Goal: Answer question/provide support

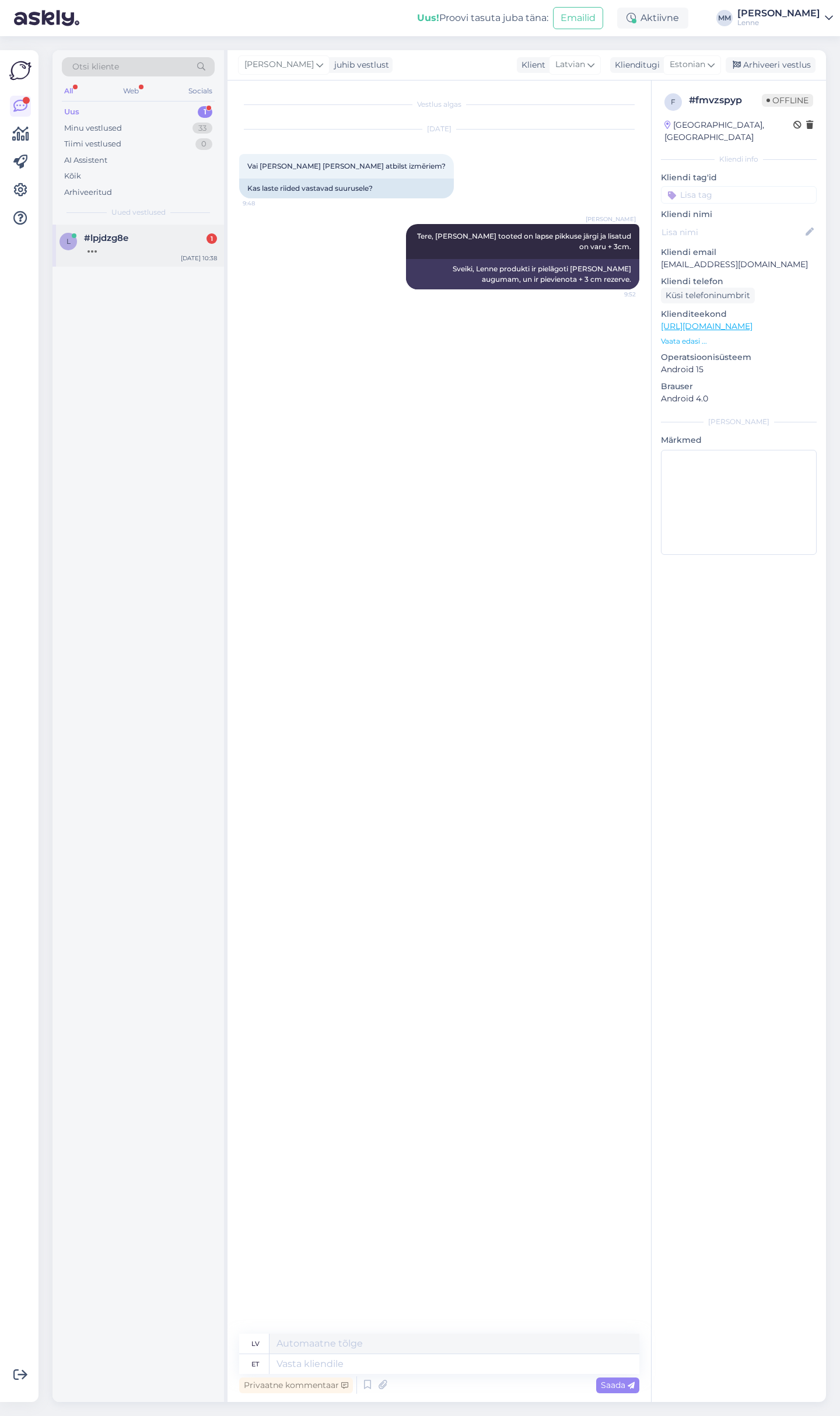
click at [171, 261] on div "l #lpjdzg8e [DATE] 10:38" at bounding box center [138, 246] width 171 height 42
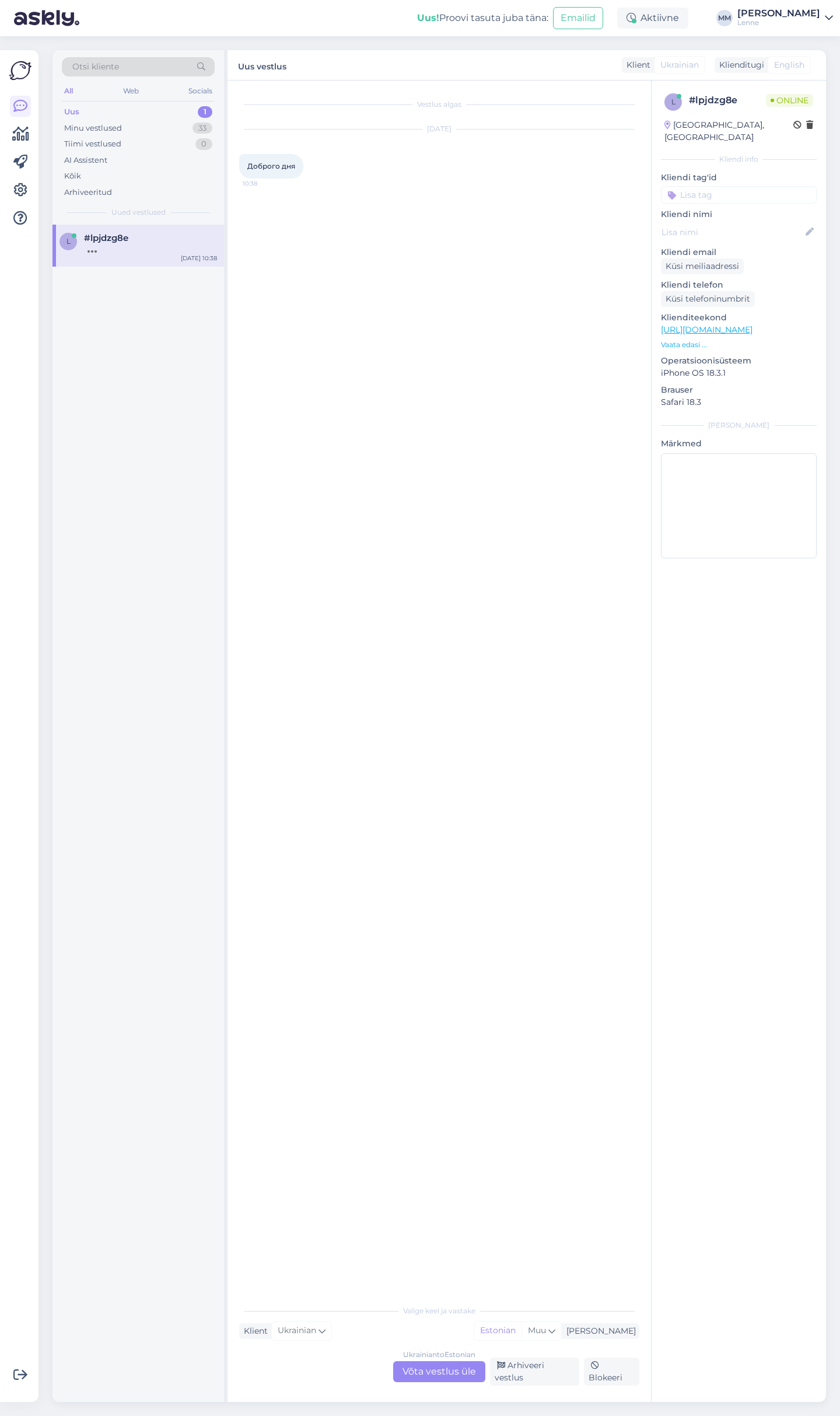
click at [463, 1371] on div "Ukrainian to Estonian Võta vestlus üle" at bounding box center [439, 1371] width 92 height 21
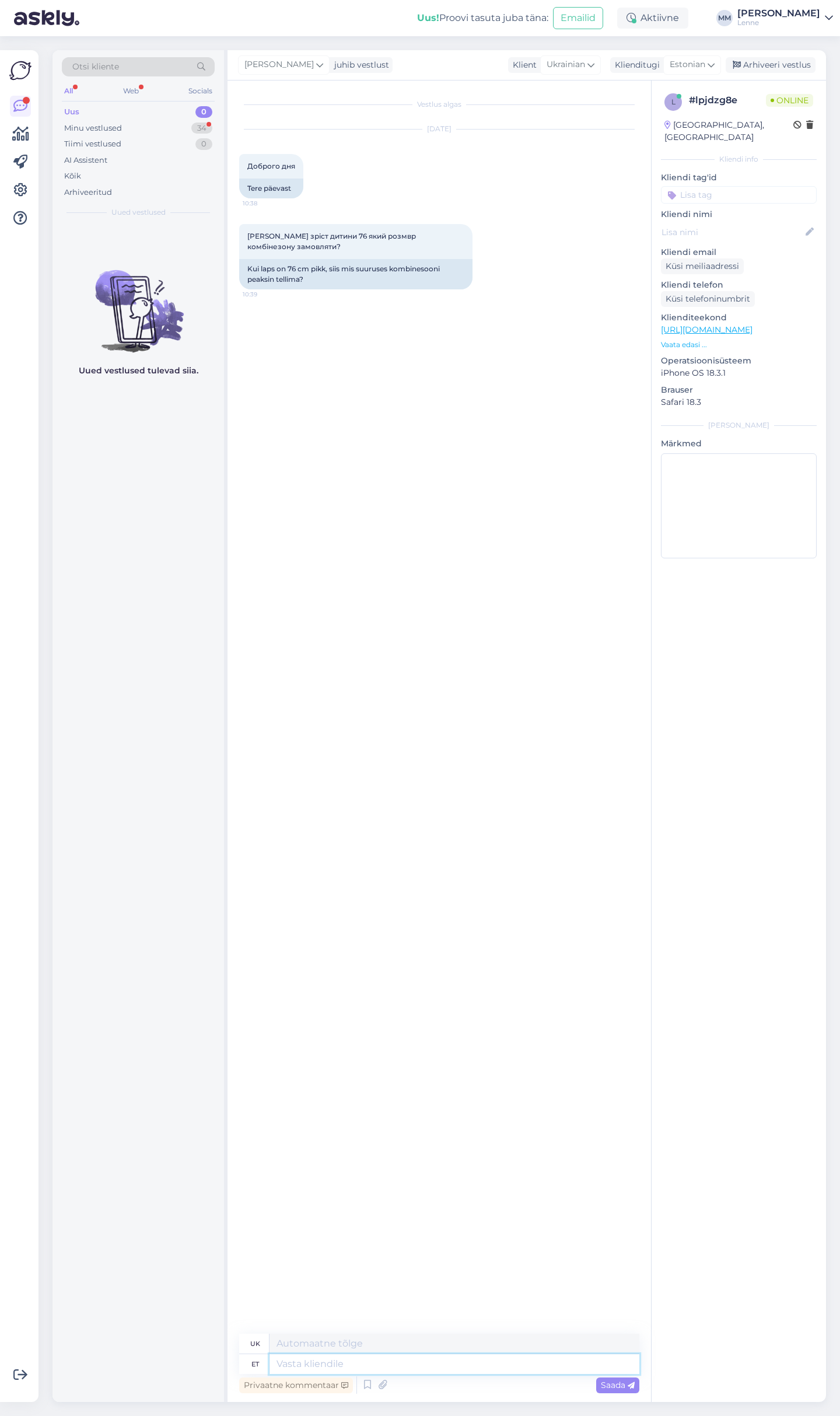
click at [402, 1362] on textarea at bounding box center [454, 1364] width 370 height 20
type textarea "Tere,"
type textarea "Привіт,"
type textarea "Tere, talvekombinesooni p"
type textarea "Привіт, зимовий комбінезон"
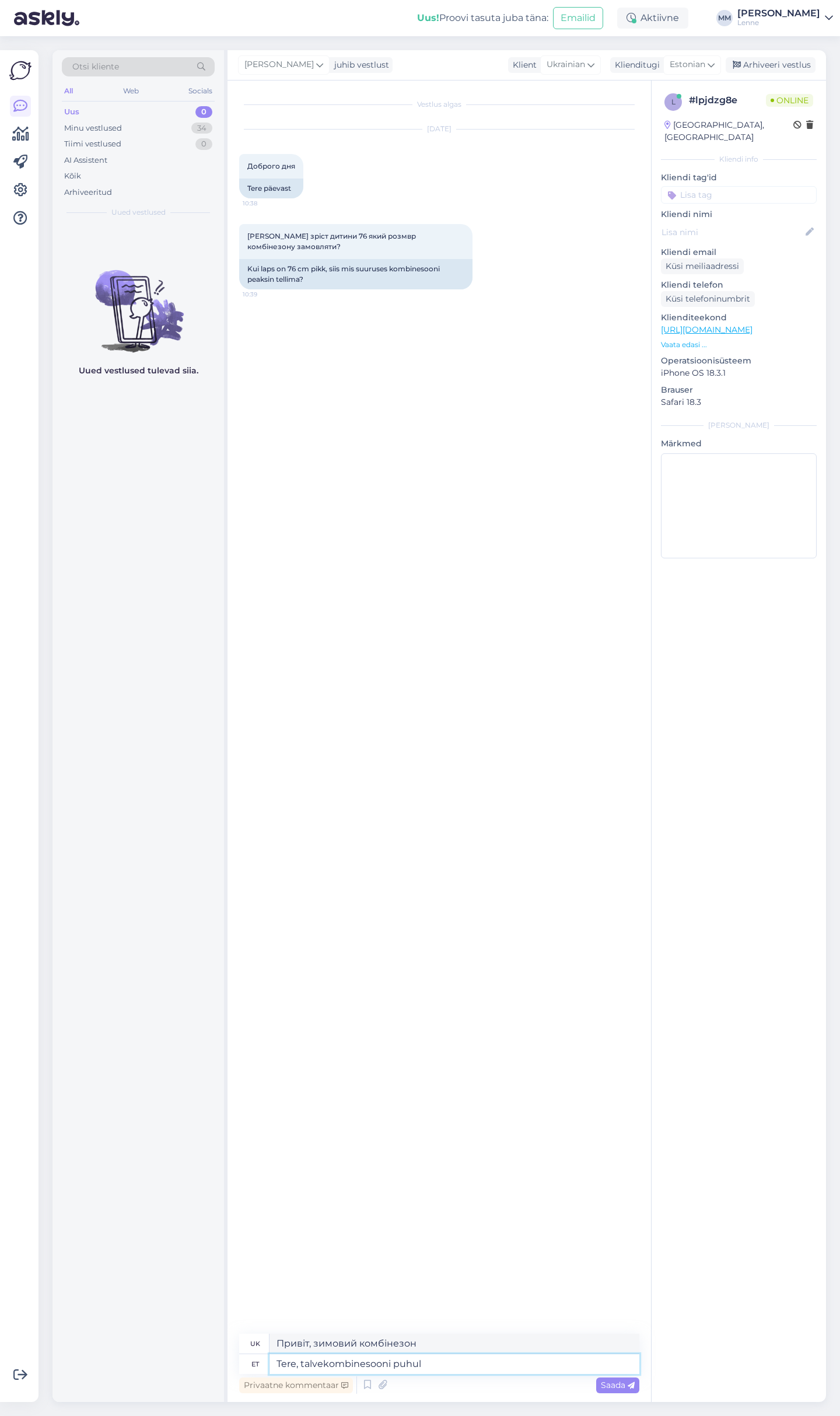
type textarea "Tere, talvekombinesooni puhul"
type textarea "Доброго дня, щодо зимового комбінезона"
type textarea "Tere, talvekombinesooni puhul soovitaksime va"
type textarea "Привіт, для зимового комбінезона ми б рекомендували"
type textarea "Tere, talvekombinesooni puhul soovitaksime valida su"
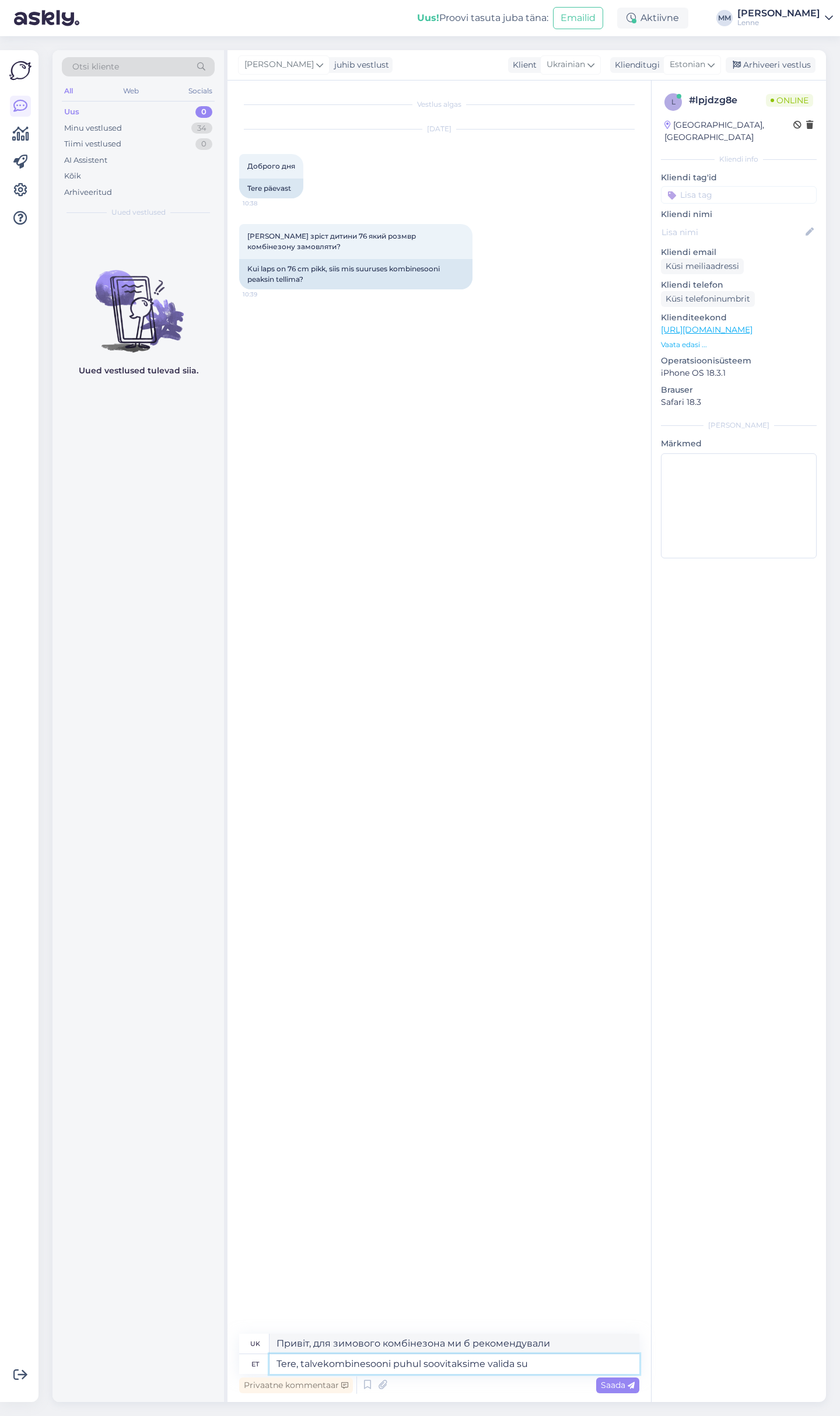
type textarea "Привіт, для зимового комбінезона ми б рекомендували обрати"
type textarea "Tere, talvekombinesooni puhul soovitaksime valida suuruse 7"
type textarea "Привіт, для зимового комбінезона ми рекомендуємо вибрати розмір"
type textarea "Tere, talvekombinesooni puhul soovitaksime valida suuruse 74"
type textarea "Доброго дня, для зимового комбінезона ми рекомендуємо обрати 74 розмір."
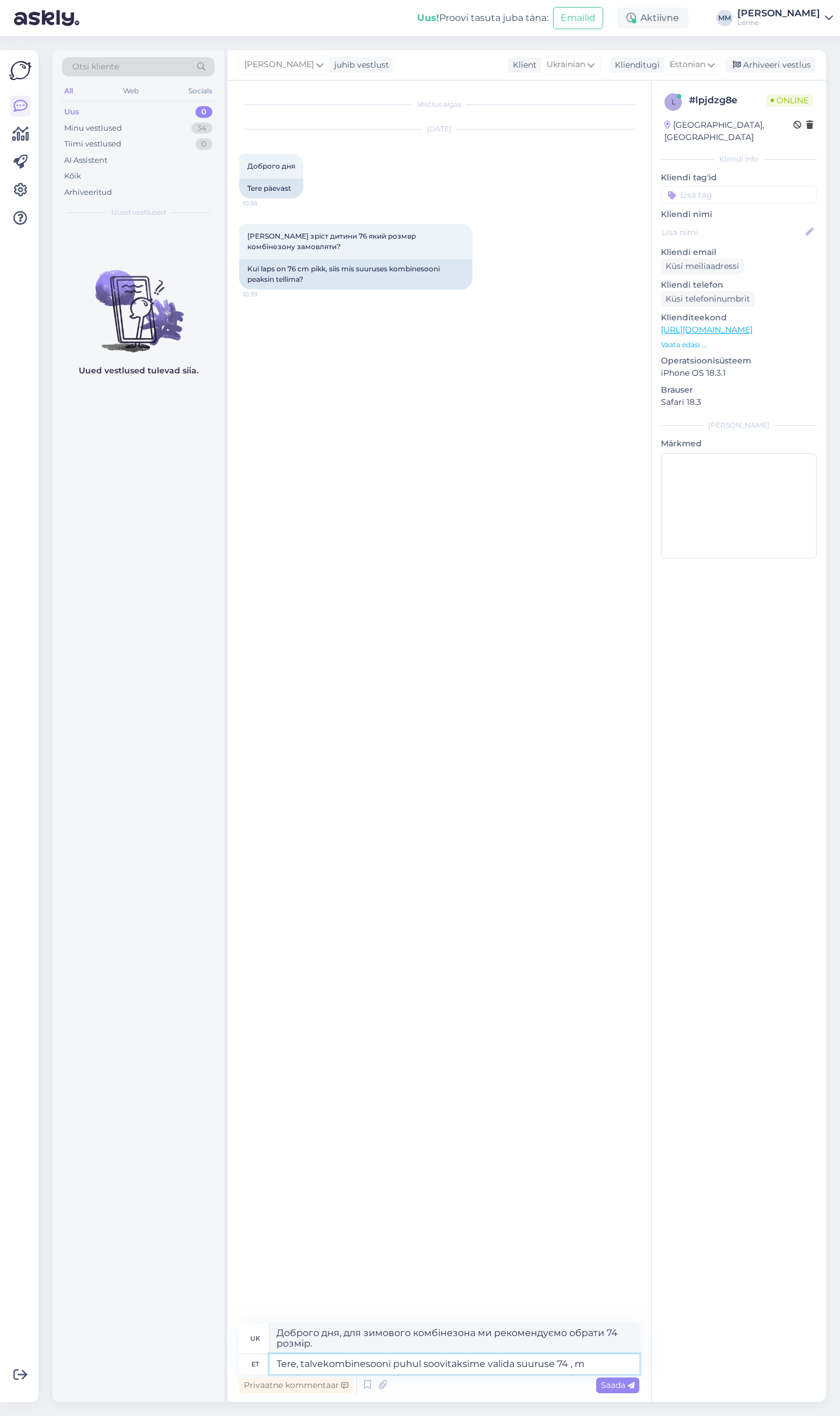
type textarea "Tere, talvekombinesooni puhul soovitaksime valida suuruse 74 , me"
type textarea "Привіт, для зимового комбінезона ми рекомендуємо вибрати 74 розмір."
type textarea "Tere, talvekombinesooni puhul soovitaksime valida suuruse 74 , meie to"
type textarea "Привіт, для зимового комбінезона ми рекомендуємо вибрати 74 розмір, наш"
type textarea "Tere, talvekombinesooni puhul soovitaksime valida suuruse 74 , meie tooted o"
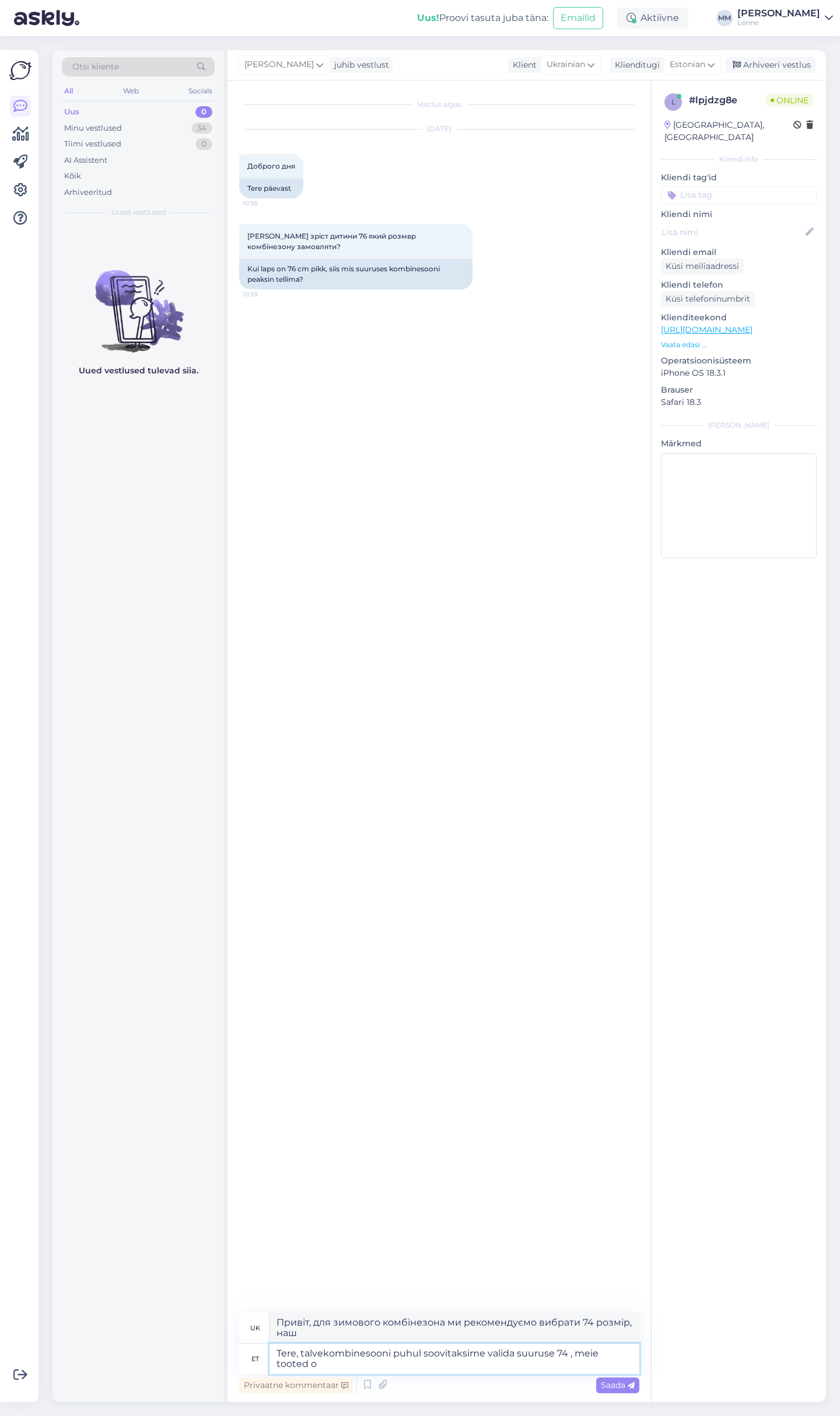
type textarea "Привіт, для зимового комбінезона ми рекомендуємо обрати 74 розмір, наші продукти"
type textarea "Tere, talvekombinesooni puhul soovitaksime valida suuruse 74 , meie tooted on la"
type textarea "Привіт, для зимового комбінезона ми рекомендуємо вибрати 74 розмір, наші вироби…"
type textarea "Tere, talvekombinesooni puhul soovitaksime valida suuruse 74 , meie tooted on l…"
type textarea "Доброго дня, для зимового комбінезона ми рекомендуємо обрати 74 розмір, наші ви…"
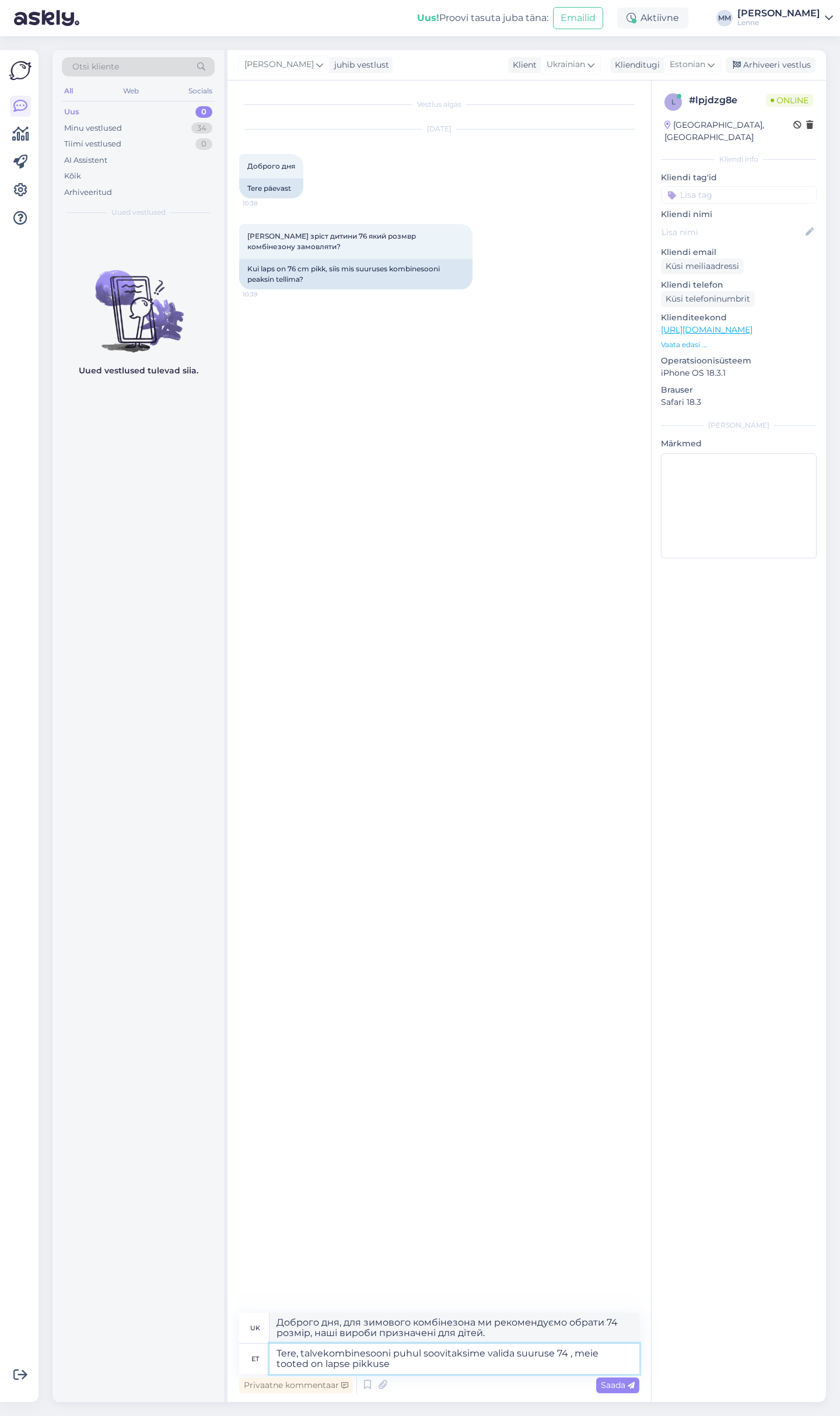
type textarea "Tere, talvekombinesooni puhul soovitaksime valida suuruse 74 , meie tooted on l…"
type textarea "Доброго дня, для зимового комбінезона ми рекомендуємо обрати 74 розмір, наші ви…"
type textarea "Tere, talvekombinesooni puhul soovitaksime valida suuruse 74 , meie tooted on l…"
type textarea "Доброго дня, для зимового комбінезона ми рекомендуємо обрати 74 розмір, наші ви…"
type textarea "Tere, talvekombinesooni puhul soovitaksime valida suuruse 74 , meie tooted on l…"
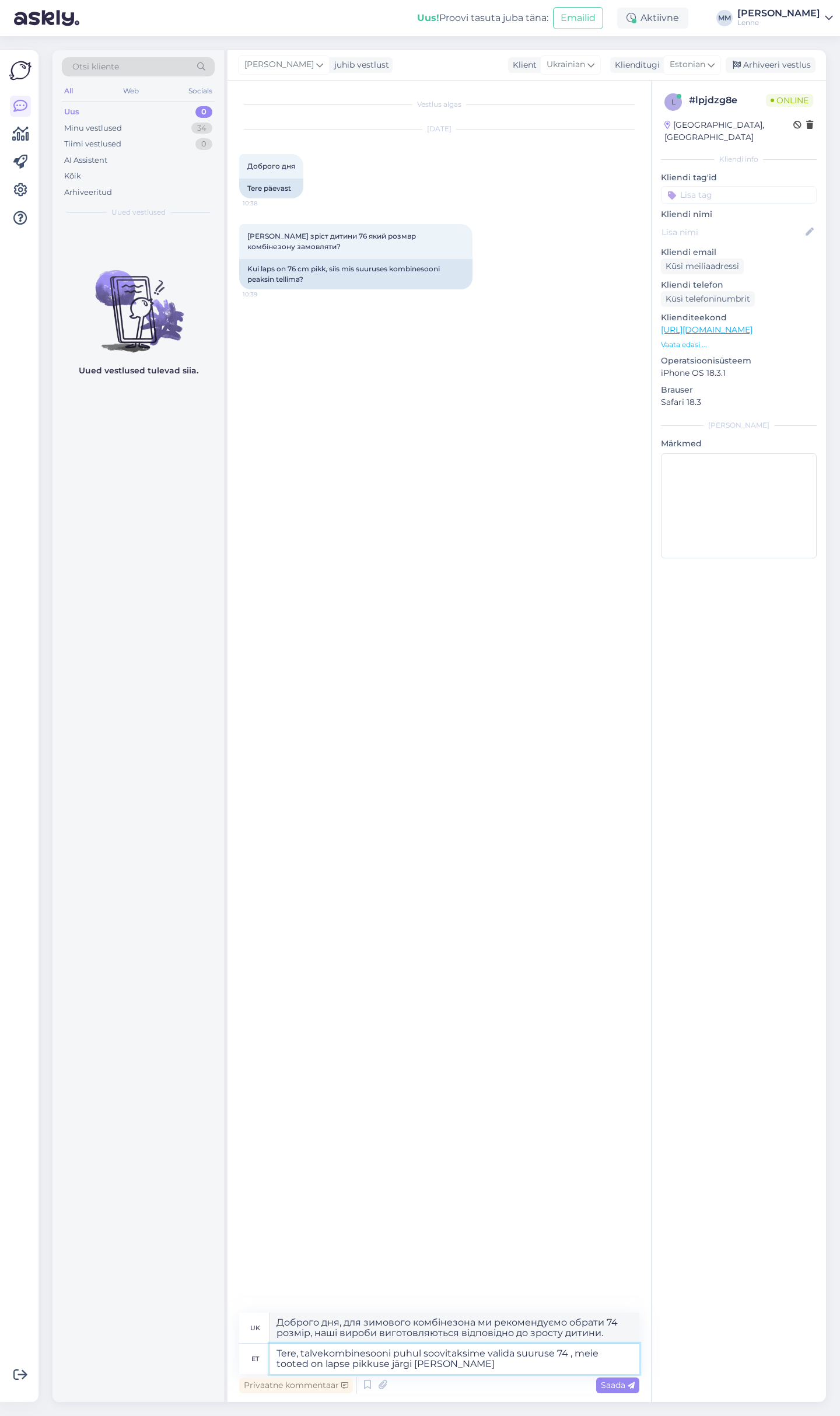
type textarea "Доброго дня, для зимового комбінезона ми рекомендуємо обрати 74 розмір, наші ви…"
type textarea "Tere, talvekombinesooni puhul soovitaksime valida suuruse 74 , meie tooted on l…"
type textarea "Привіт, для зимового комбінезона ми рекомендуємо обрати 74 розмір, наші вироби …"
type textarea "Tere, talvekombinesooni puhul soovitaksime valida suuruse 74 , meie tooted on l…"
type textarea "Привіт, для зимового комбінезона ми рекомендуємо обрати 74 розмір, наші вироби …"
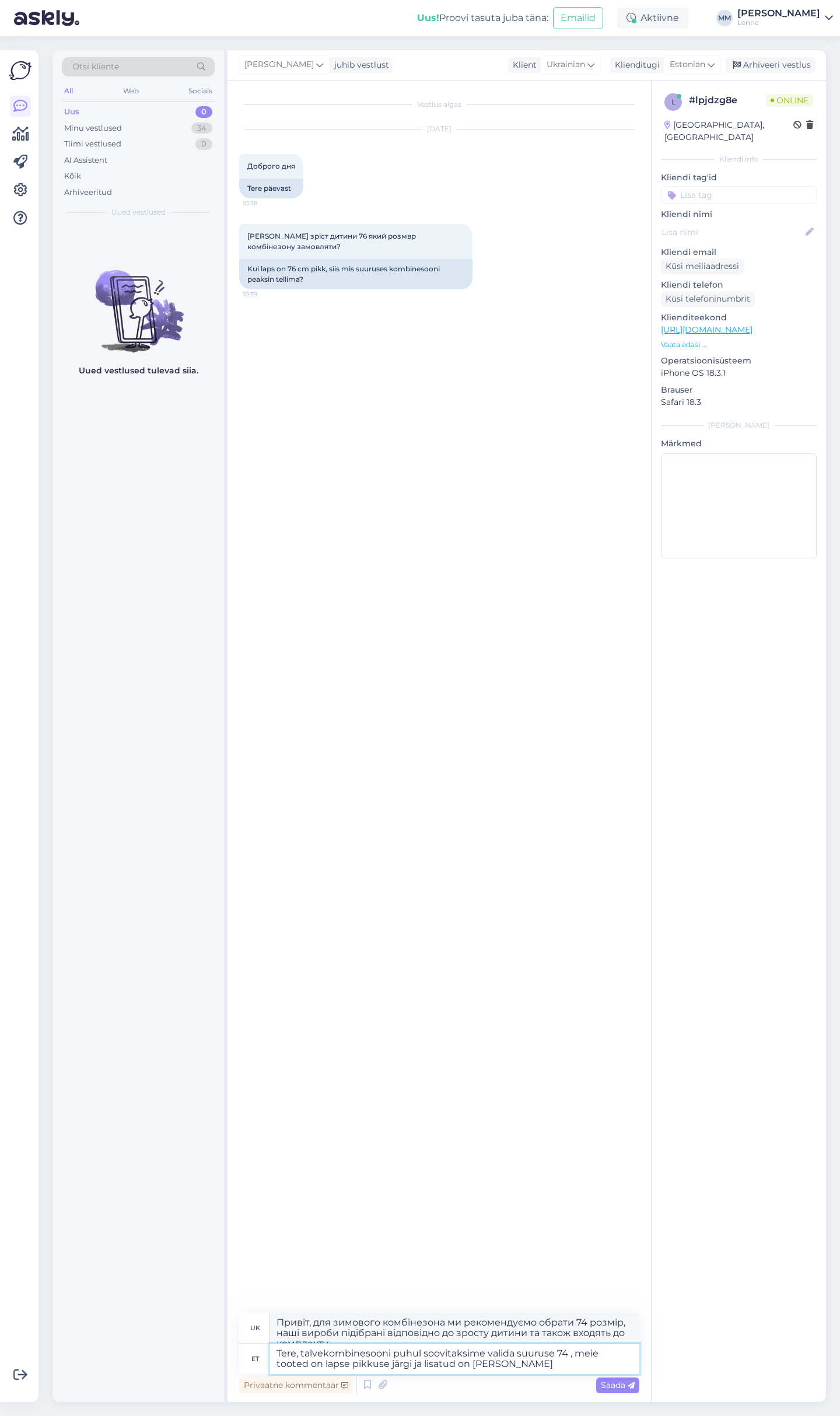
type textarea "Tere, talvekombinesooni puhul soovitaksime valida suuruse 74 , meie tooted on l…"
type textarea "Доброго дня, для зимового комбінезона ми рекомендуємо обрати 74 розмір, наші ви…"
type textarea "Tere, talvekombinesooni puhul soovitaksime valida suuruse 74 , meie tooted on l…"
type textarea "Доброго дня, для зимового комбінезона ми рекомендуємо обрати 74 розмір, наші ви…"
type textarea "Tere, talvekombinesooni puhul soovitaksime valida suuruse 74 , meie tooted on l…"
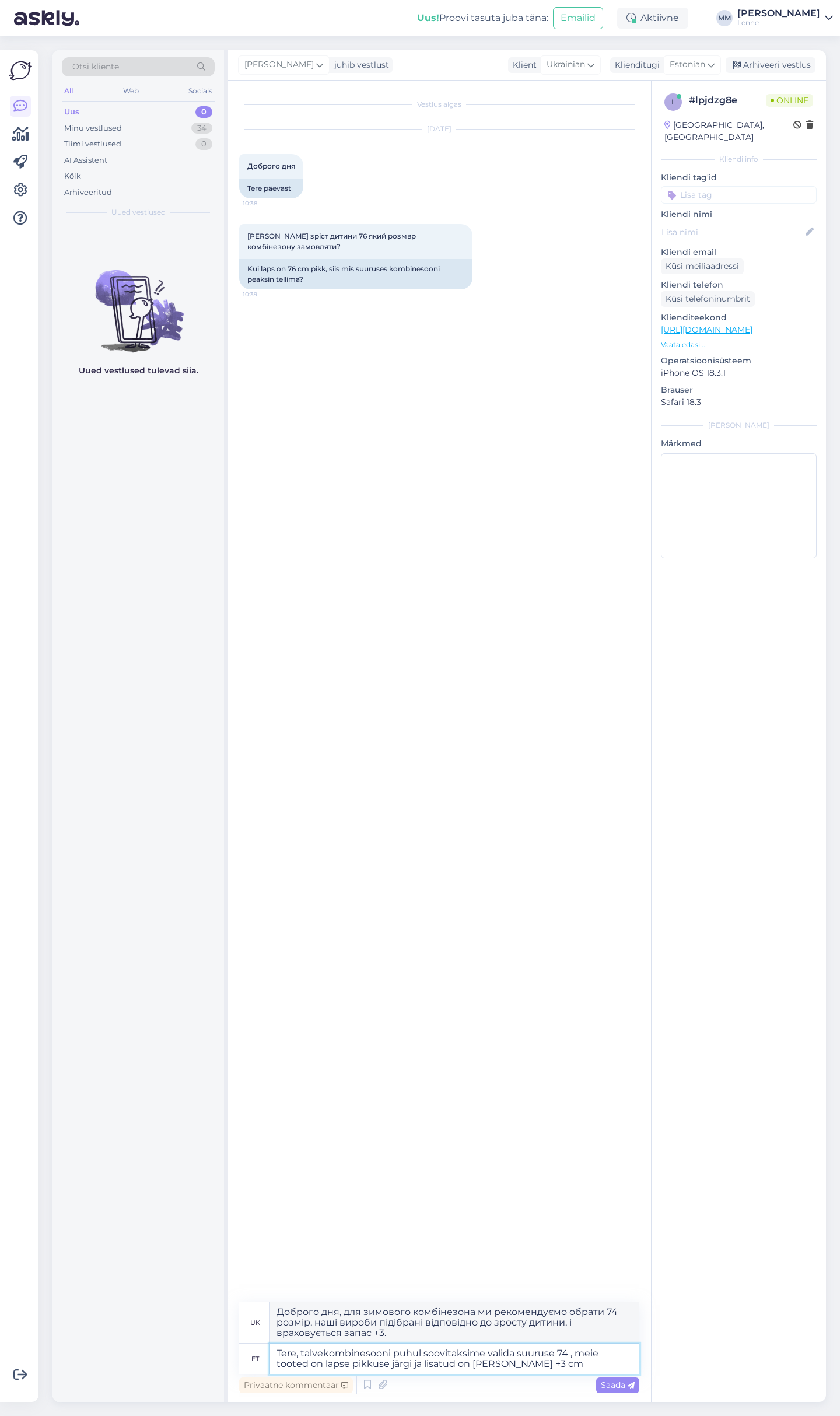
type textarea "Доброго дня, для зимового комбінезона ми рекомендуємо обрати 74 розмір, наші ви…"
type textarea "Tere, talvekombinesooni puhul soovitaksime valida suuruse 74 , meie tooted on l…"
type textarea "Доброго дня, для зимового комбінезона ми рекомендуємо обрати 74 розмір, наші ви…"
type textarea "Tere, talvekombinesooni puhul soovitaksime valida suuruse 74 , meie tooted on l…"
type textarea "Доброго дня, для зимового комбінезона ми рекомендуємо обрати 74 розмір, наші ви…"
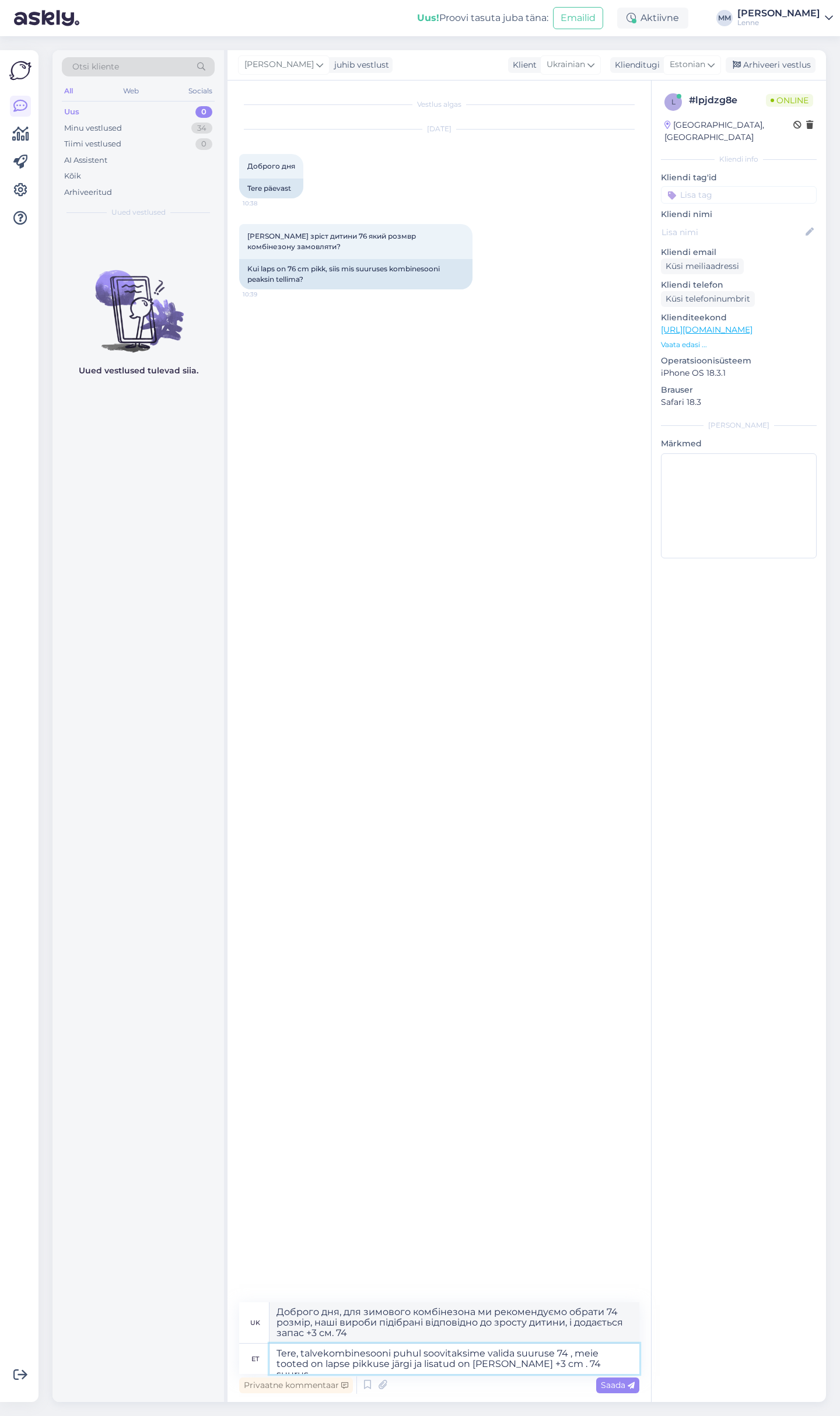
type textarea "Tere, talvekombinesooni puhul soovitaksime valida suuruse 74 , meie tooted on l…"
type textarea "Привіт, для зимового комбінезона ми рекомендуємо обрати 74 розмір, наші вироби …"
type textarea "Tere, talvekombinesooni puhul soovitaksime valida suuruse 74 , meie tooted on l…"
type textarea "Привіт, для зимового комбінезона ми рекомендуємо обрати 74 розмір, наші вироби …"
type textarea "Tere, talvekombinesooni puhul soovitaksime valida suuruse 74 , meie tooted on l…"
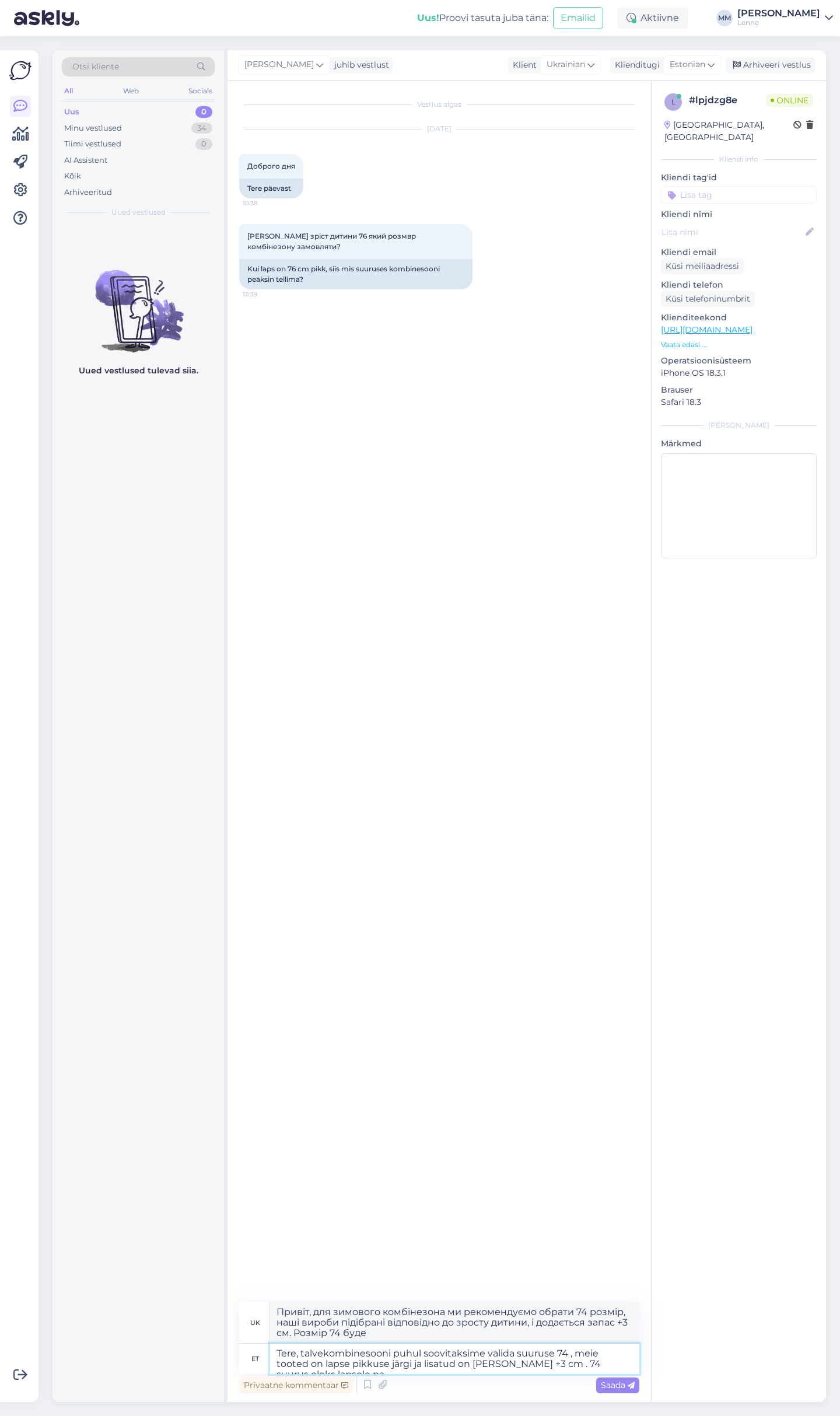
type textarea "Привіт, для зимового комбінезона ми рекомендуємо обрати 74 розмір, наші вироби …"
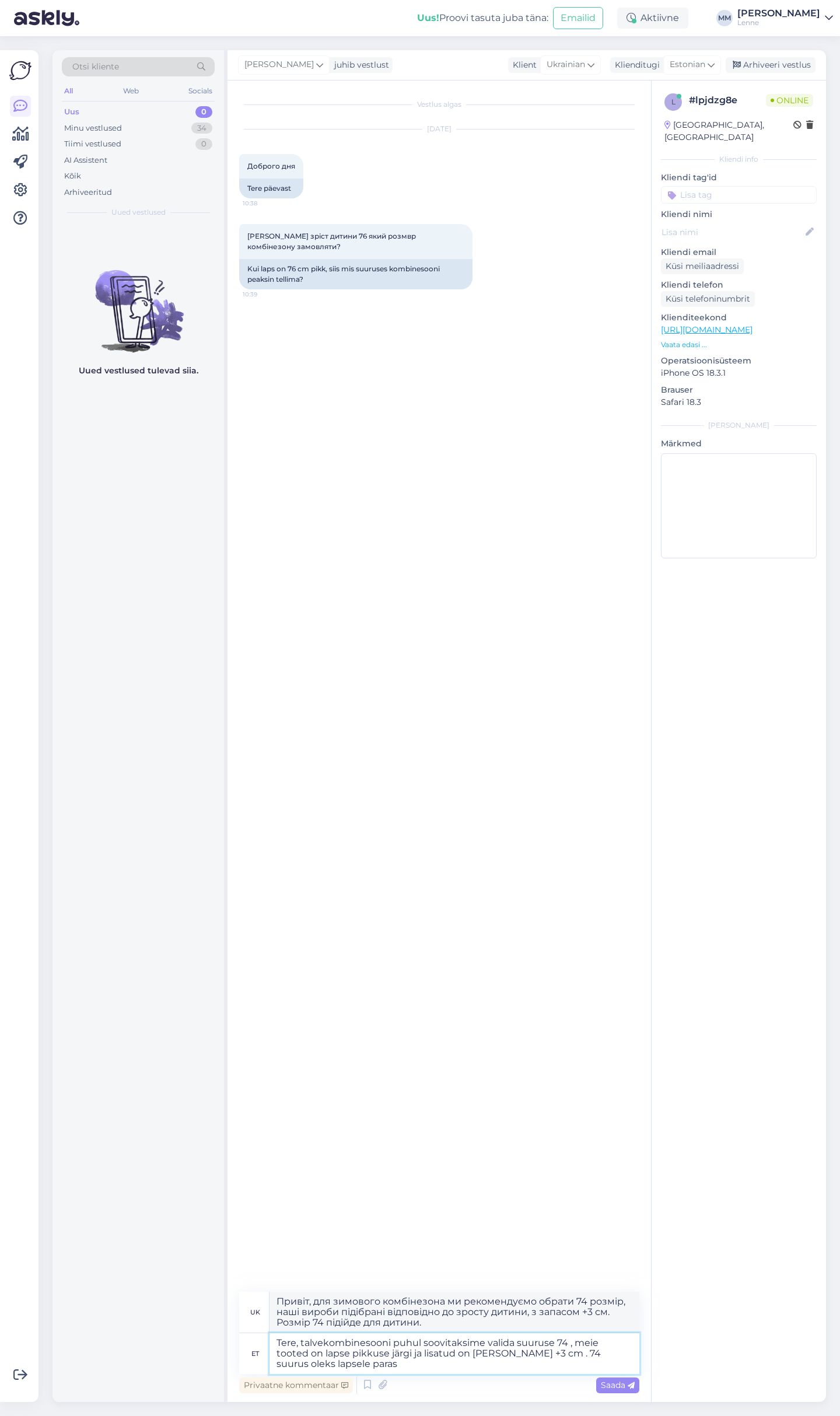
type textarea "Tere, talvekombinesooni puhul soovitaksime valida suuruse 74 , meie tooted on l…"
type textarea "Привіт, для зимового комбінезона ми рекомендуємо обрати 74 розмір, наші вироби …"
type textarea "Tere, talvekombinesooni puhul soovitaksime valida suuruse 74 , meie tooted on l…"
type textarea "Привіт, для зимового комбінезона ми рекомендуємо обрати 74 розмір, наші вироби …"
type textarea "Tere, talvekombinesooni puhul soovitaksime valida suuruse 74 , meie tooted on l…"
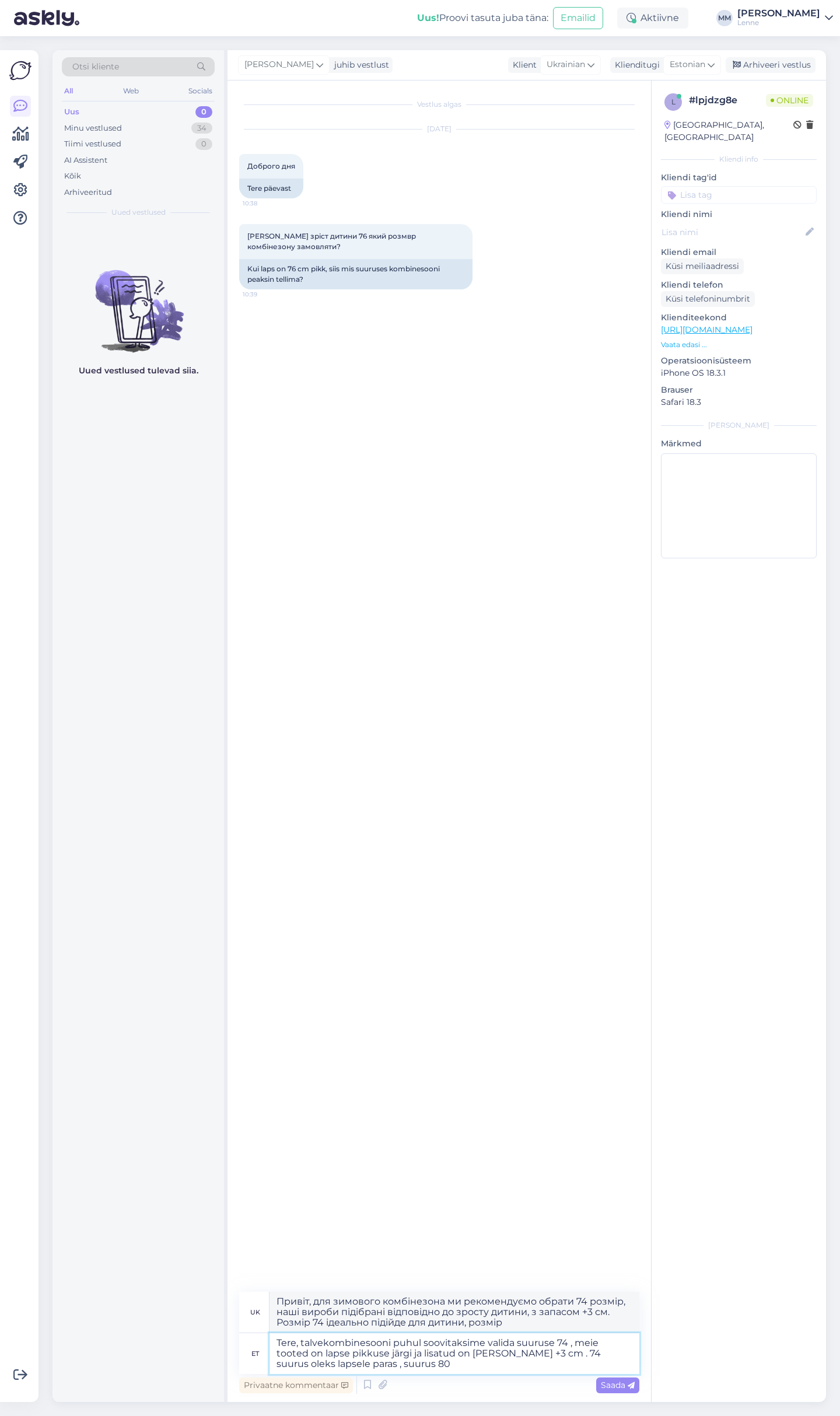
type textarea "Доброго дня, для зимового комбінезона ми рекомендуємо обрати 74 розмір, наші ви…"
type textarea "Tere, talvekombinesooni puhul soovitaksime valida suuruse 74 , meie tooted on l…"
type textarea "Привіт, для зимового комбінезона ми рекомендуємо вибрати 74 розмір, наші вироби…"
type textarea "Tere, talvekombinesooni puhul soovitaksime valida suuruse 74 , meie tooted on l…"
type textarea "Привіт, для зимового комбінезона ми рекомендуємо обрати 74 розмір, наші вироби …"
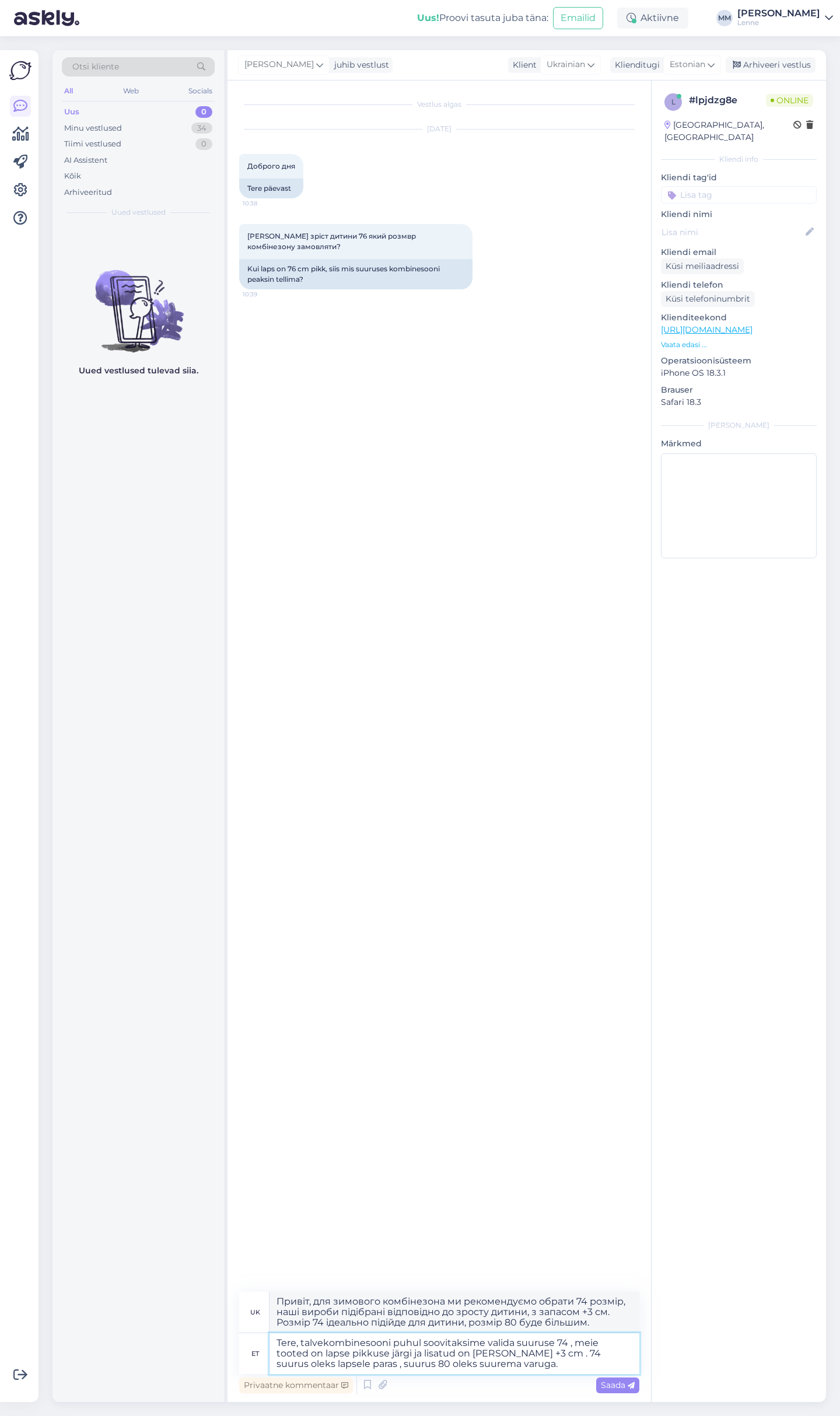
type textarea "Tere, talvekombinesooni puhul soovitaksime valida suuruse 74 , meie tooted on l…"
type textarea "Доброго дня, для зимового комбінезона ми рекомендуємо обрати 74 розмір, наші ви…"
type textarea "Tere, talvekombinesooni puhul soovitaksime valida suuruse 74 , meie tooted on l…"
type textarea "Привіт, для зимового комбінезона ми рекомендуємо обрати 74 розмір, наші вироби …"
type textarea "Tere, talvekombinesooni puhul soovitaksime valida suuruse 74 , meie tooted on l…"
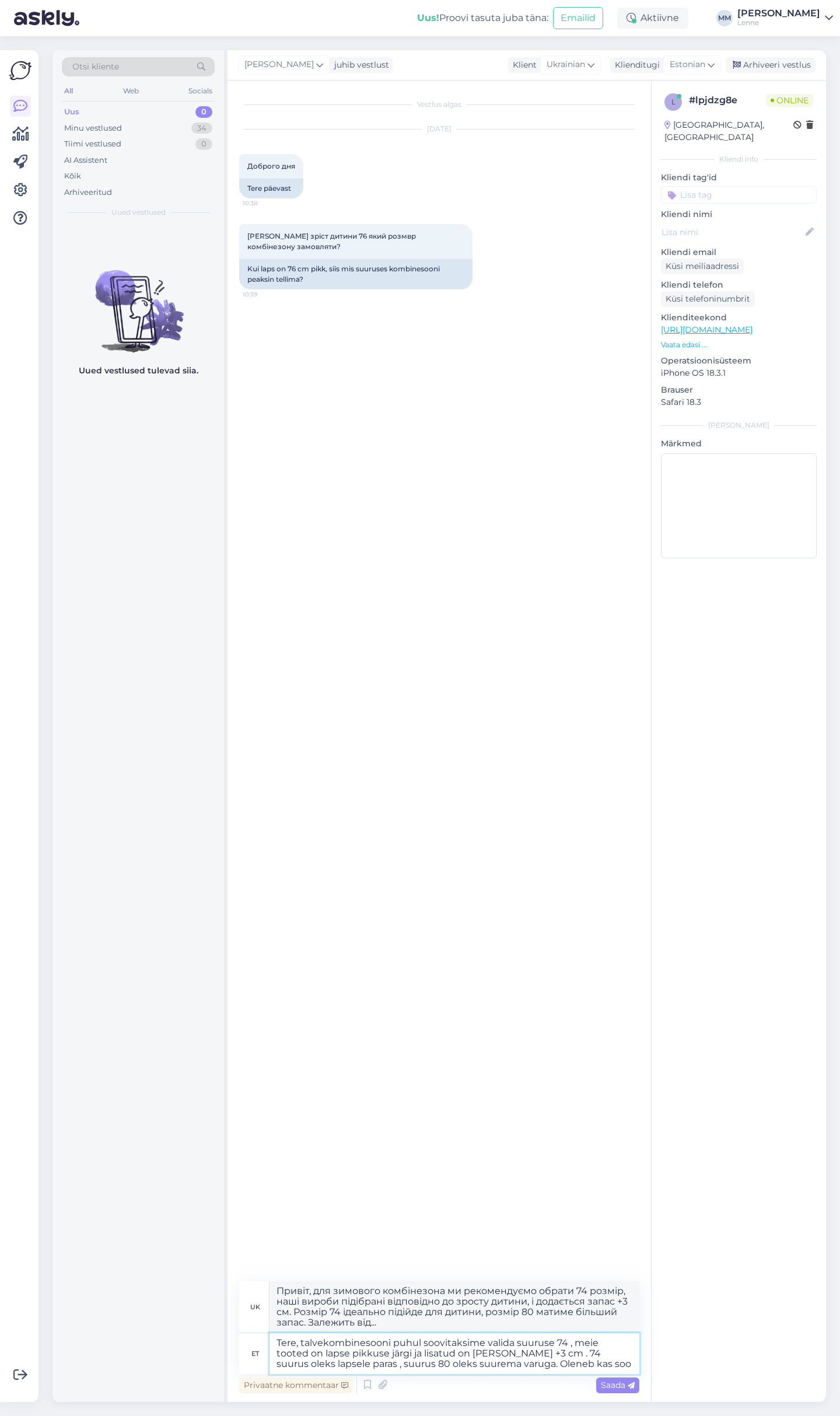
type textarea "Привіт, для зимового комбінезона ми рекомендуємо обрати 74 розмір, наші вироби …"
type textarea "Tere, talvekombinesooni puhul soovitaksime valida suuruse 74 , meie tooted on l…"
type textarea "Привіт, для зимового комбінезона ми рекомендуємо обрати 74 розмір, наші вироби …"
type textarea "Tere, talvekombinesooni puhul soovitaksime valida suuruse 74 , meie tooted on l…"
type textarea "Доброго дня, для зимового комбінезона ми рекомендуємо обрати 74 розмір, наші ви…"
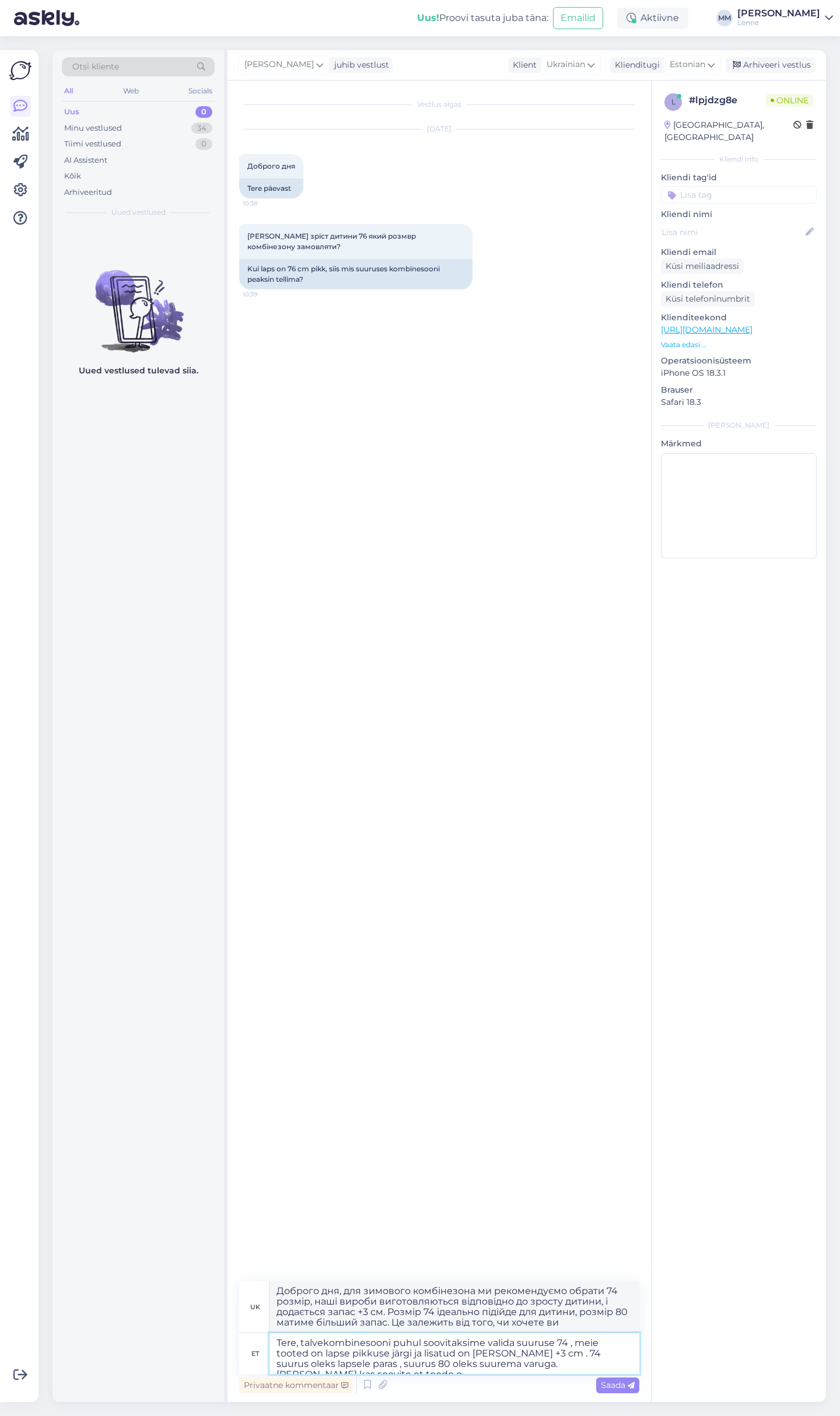
type textarea "Tere, talvekombinesooni puhul soovitaksime valida suuruse 74 , meie tooted on l…"
type textarea "Доброго дня, для зимового комбінезона ми рекомендуємо обрати 74 розмір, наші ви…"
type textarea "Tere, talvekombinesooni puhul soovitaksime valida suuruse 74 , meie tooted on l…"
type textarea "Доброго дня, для зимового комбінезона ми рекомендуємо обрати 74 розмір, наші ви…"
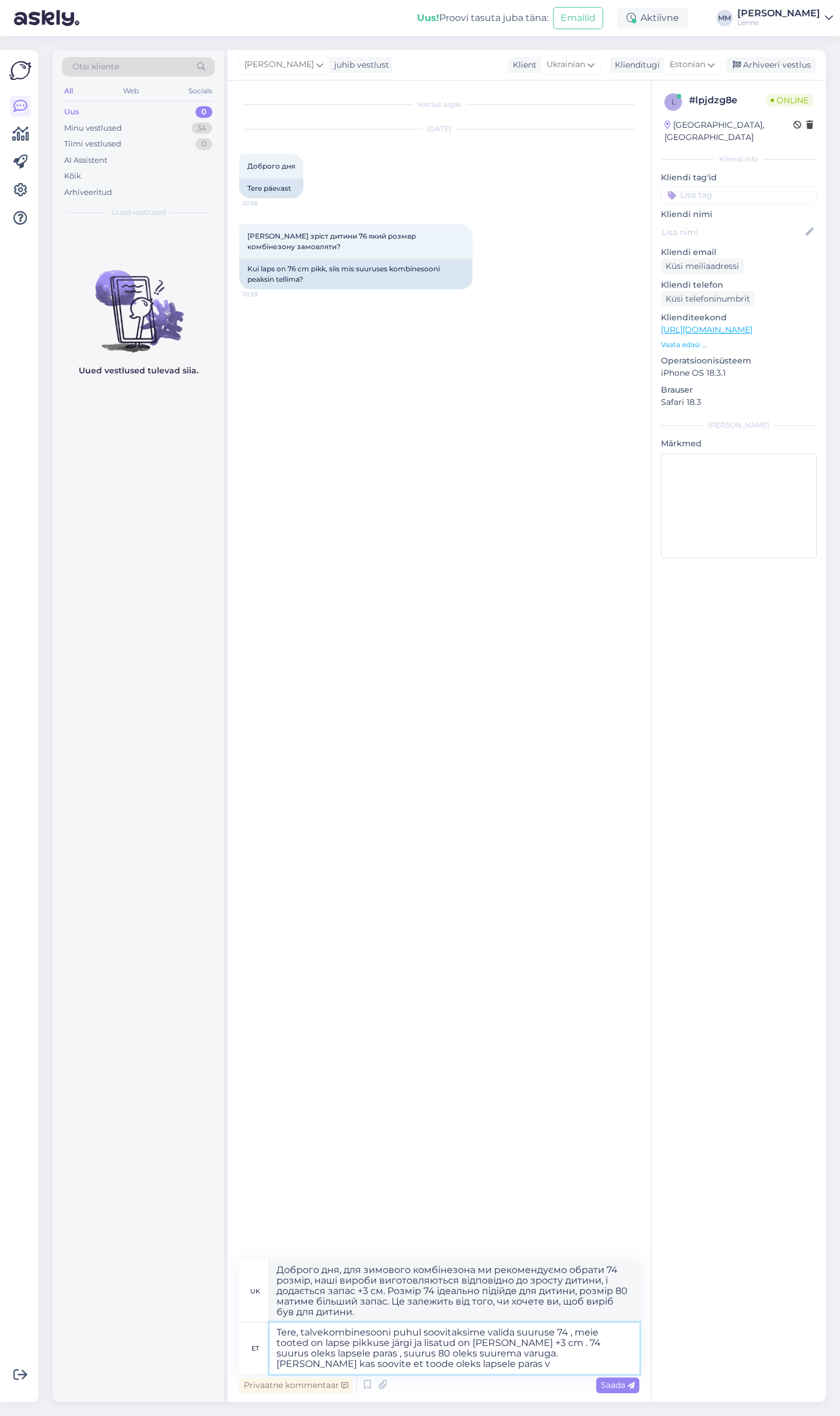
type textarea "Tere, talvekombinesooni puhul soovitaksime valida suuruse 74 , meie tooted on l…"
type textarea "Доброго дня, для зимового комбінезона ми рекомендуємо обрати 74 розмір, наші ви…"
type textarea "Tere, talvekombinesooni puhul soovitaksime valida suuruse 74 , meie tooted on l…"
type textarea "Привіт, для зимового комбінезона ми рекомендуємо обрати 74 розмір, наші вироби …"
type textarea "Tere, talvekombinesooni puhul soovitaksime valida suuruse 74 , meie tooted on l…"
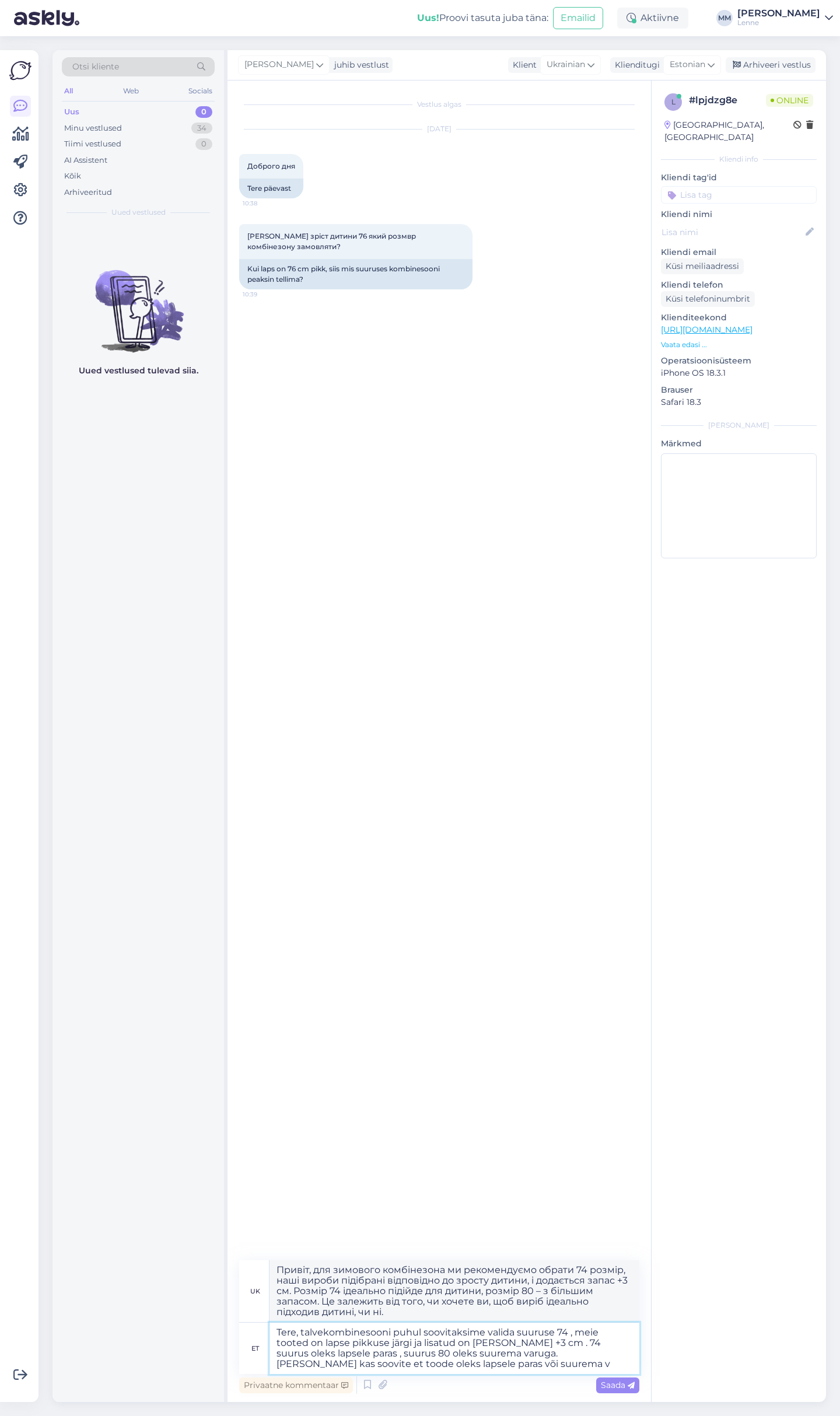
type textarea "Доброго дня, для зимового комбінезона ми рекомендуємо обрати 74 розмір, наші ви…"
type textarea "Tere, talvekombinesooni puhul soovitaksime valida suuruse 74 , meie tooted on l…"
type textarea "Доброго дня, для зимового комбінезона ми рекомендуємо обрати 74 розмір, наші ви…"
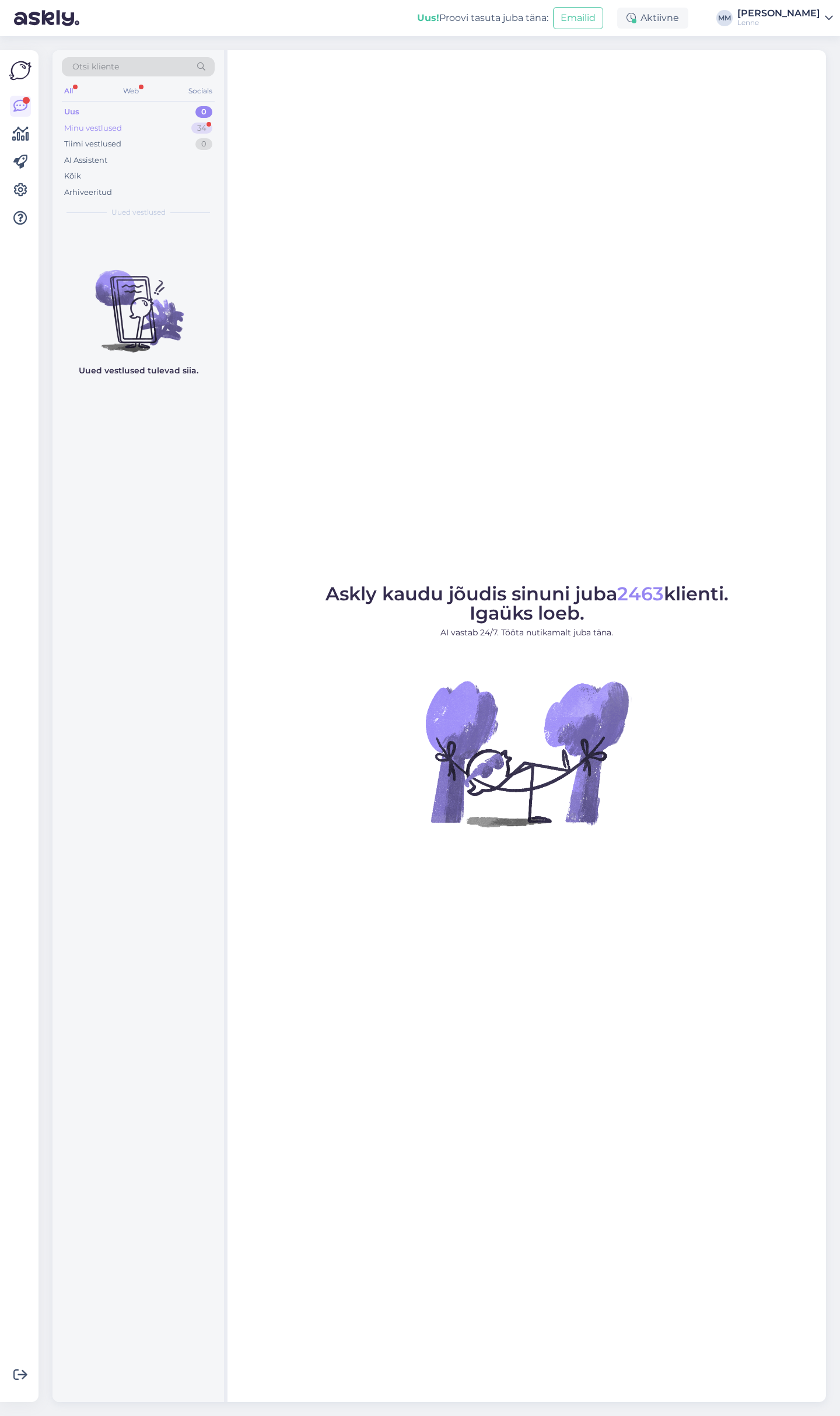
click at [145, 129] on div "Minu vestlused 34" at bounding box center [138, 128] width 153 height 16
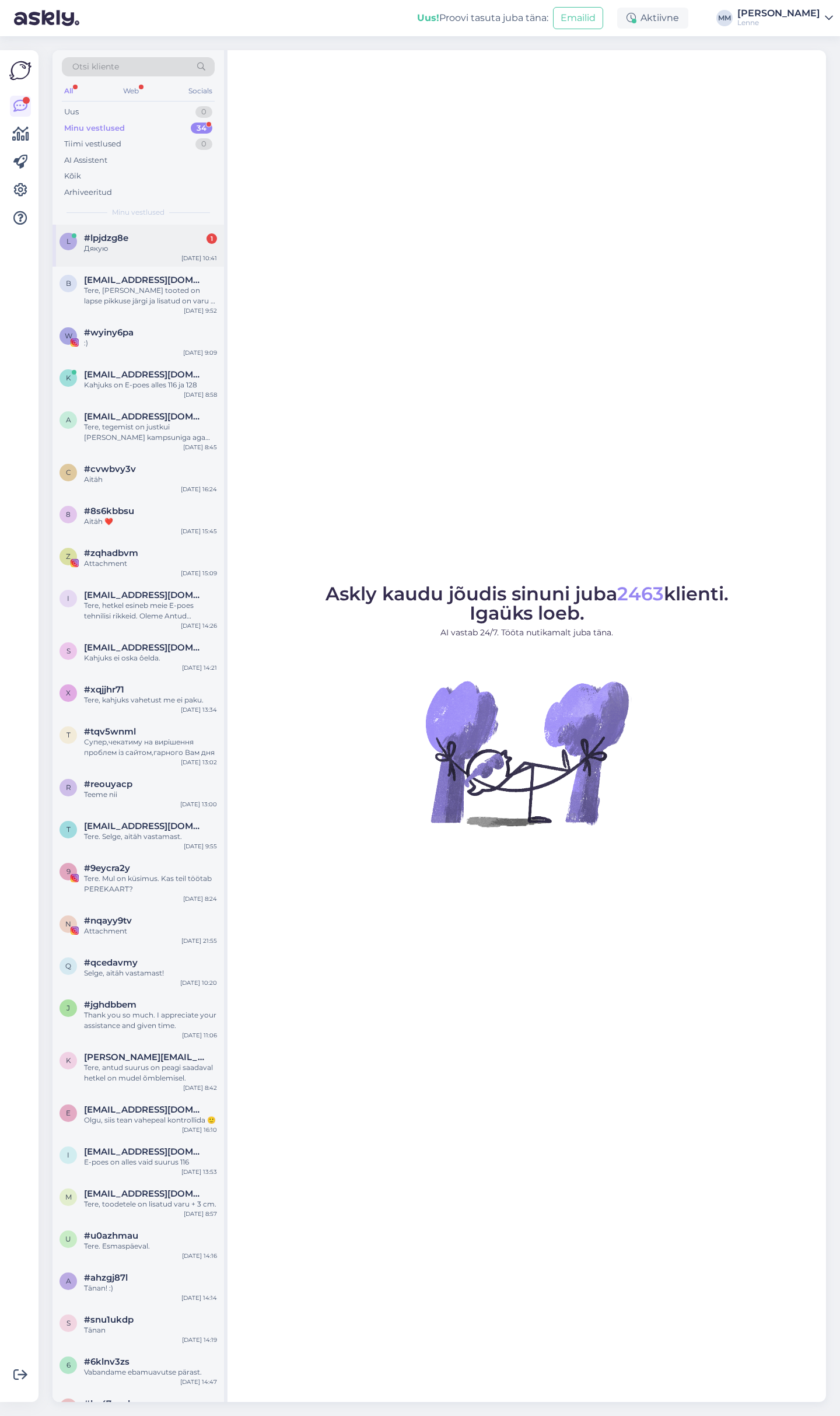
click at [129, 249] on div "Дякую" at bounding box center [150, 248] width 133 height 10
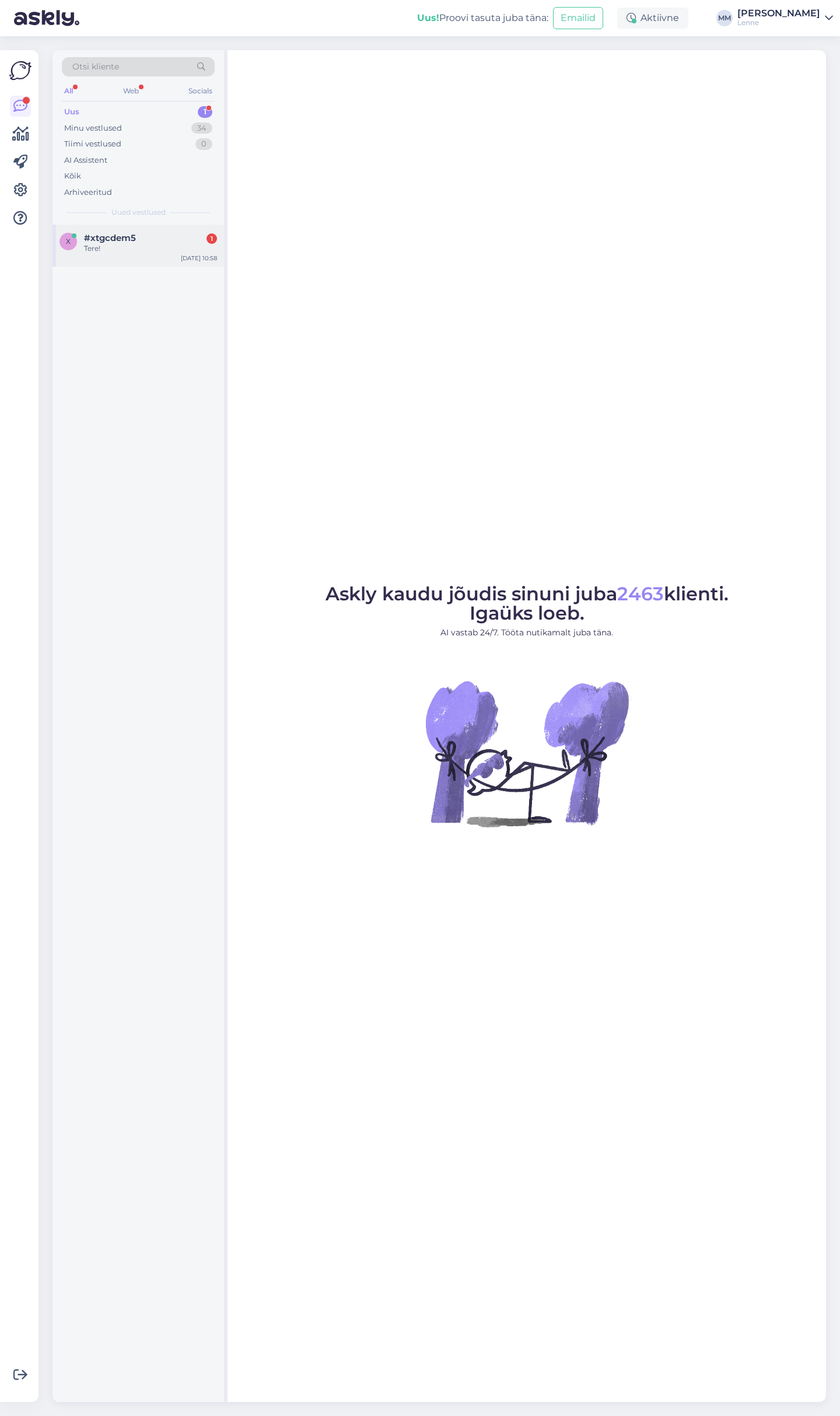
click at [124, 251] on div "Tere!" at bounding box center [150, 248] width 133 height 10
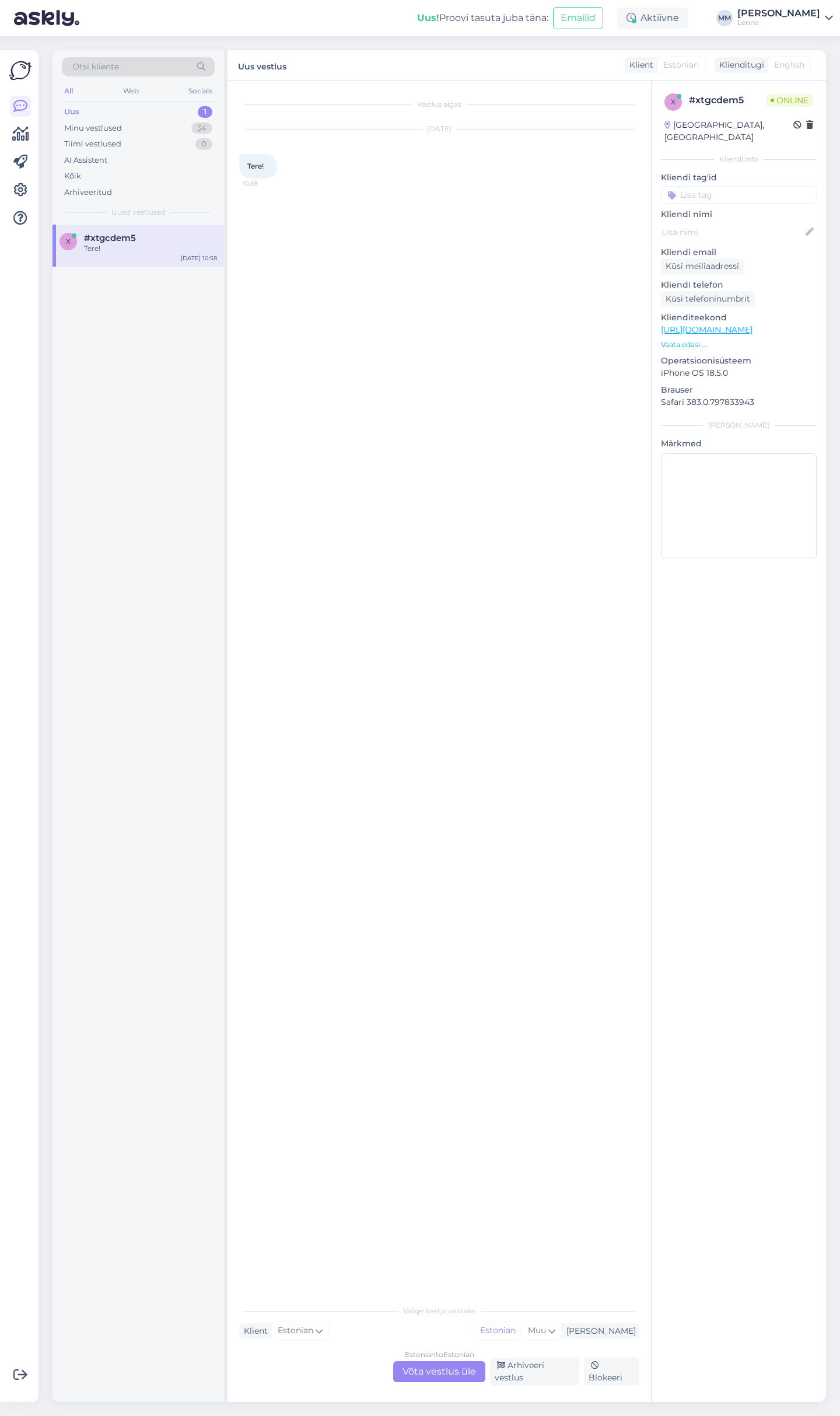
click at [446, 1379] on div "Estonian to Estonian Võta vestlus üle" at bounding box center [439, 1371] width 92 height 21
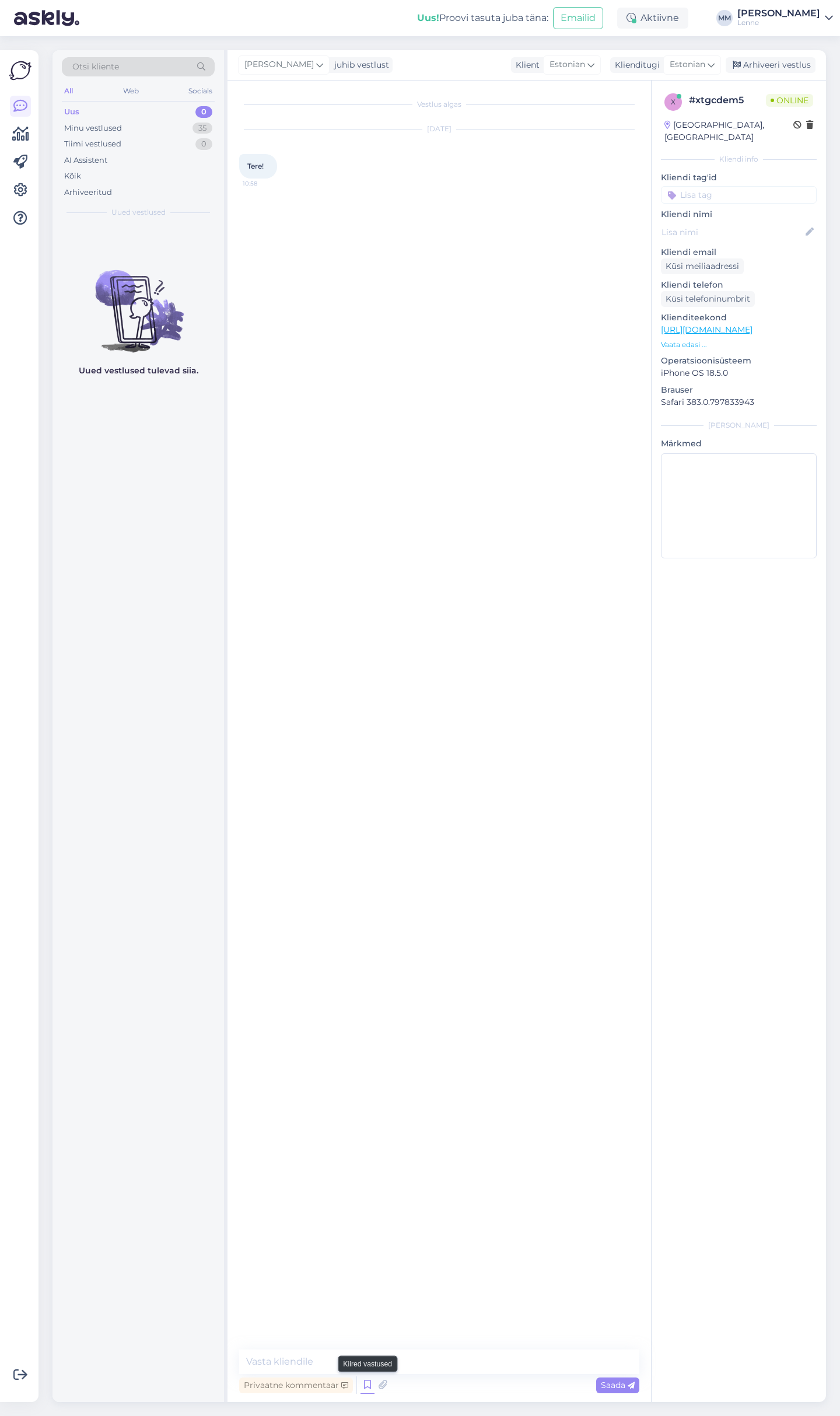
click at [362, 1380] on icon at bounding box center [367, 1385] width 14 height 17
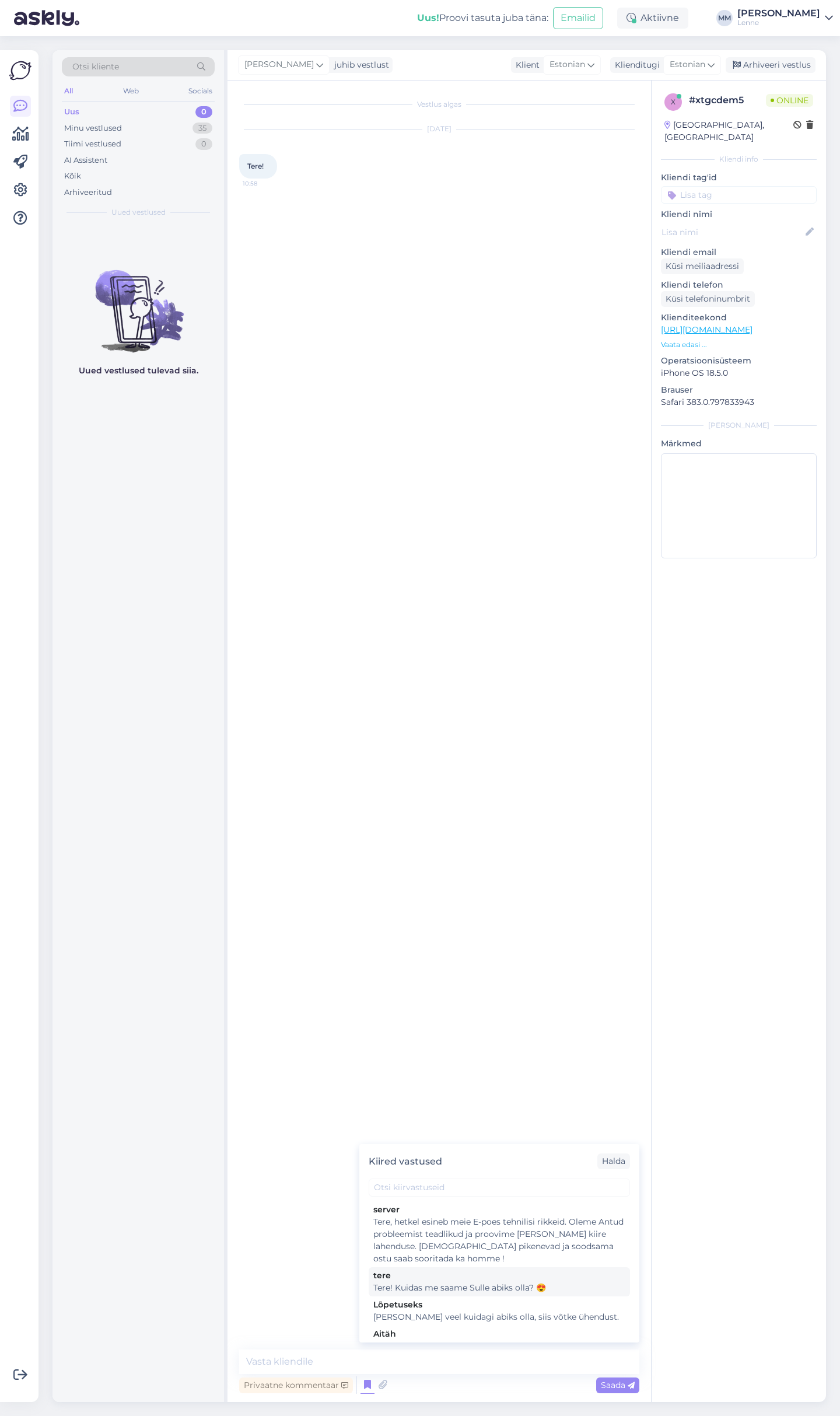
click at [428, 1287] on div "Tere! Kuidas me saame Sulle abiks olla? 😍" at bounding box center [499, 1288] width 252 height 12
type textarea "Tere! Kuidas me saame Sulle abiks olla? 😍"
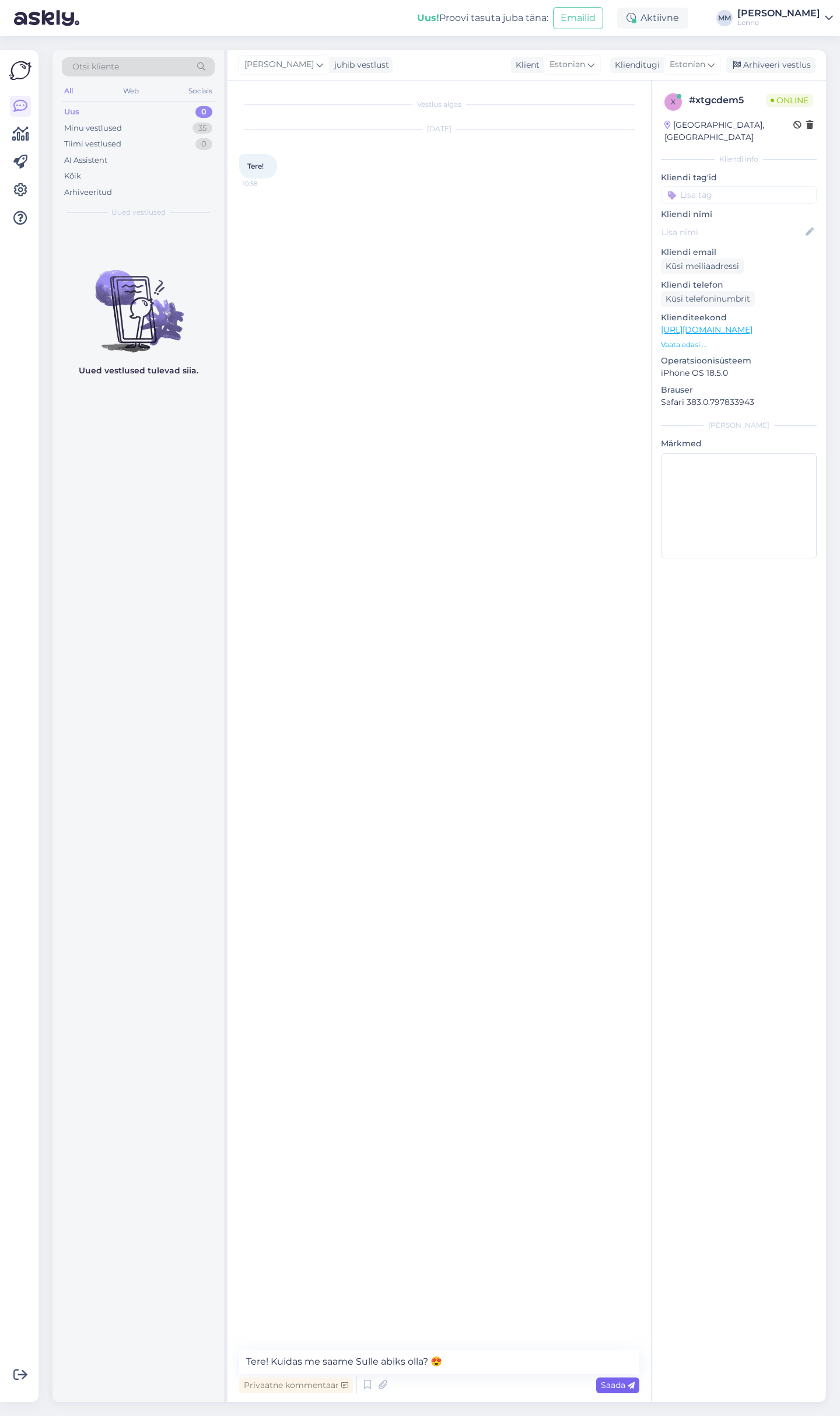
click at [614, 1391] on div "Saada" at bounding box center [617, 1386] width 43 height 16
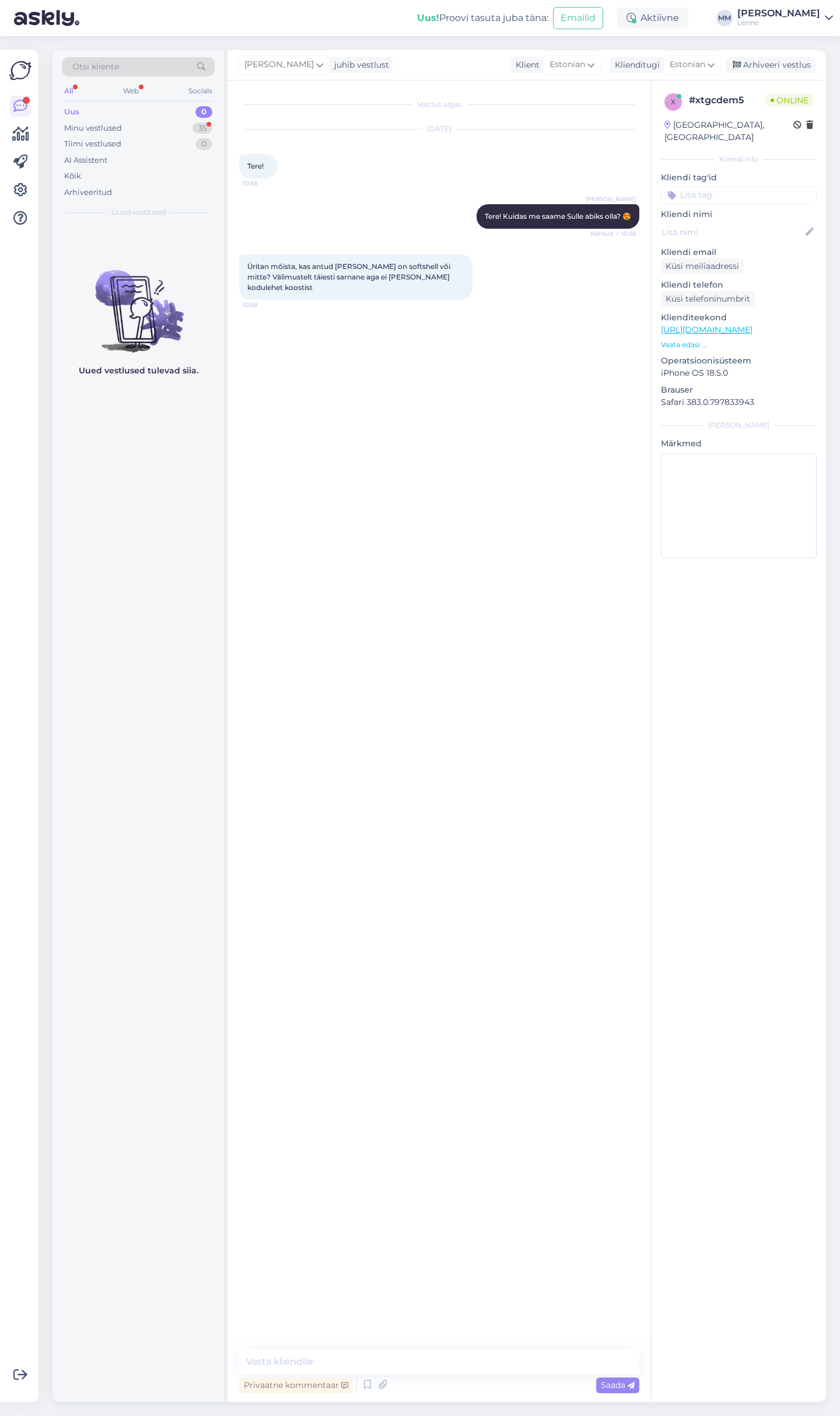
click at [753, 325] on link "https://lenne.ee/en/model/23207b-636/" at bounding box center [707, 329] width 92 height 10
click at [347, 1361] on textarea at bounding box center [439, 1362] width 400 height 25
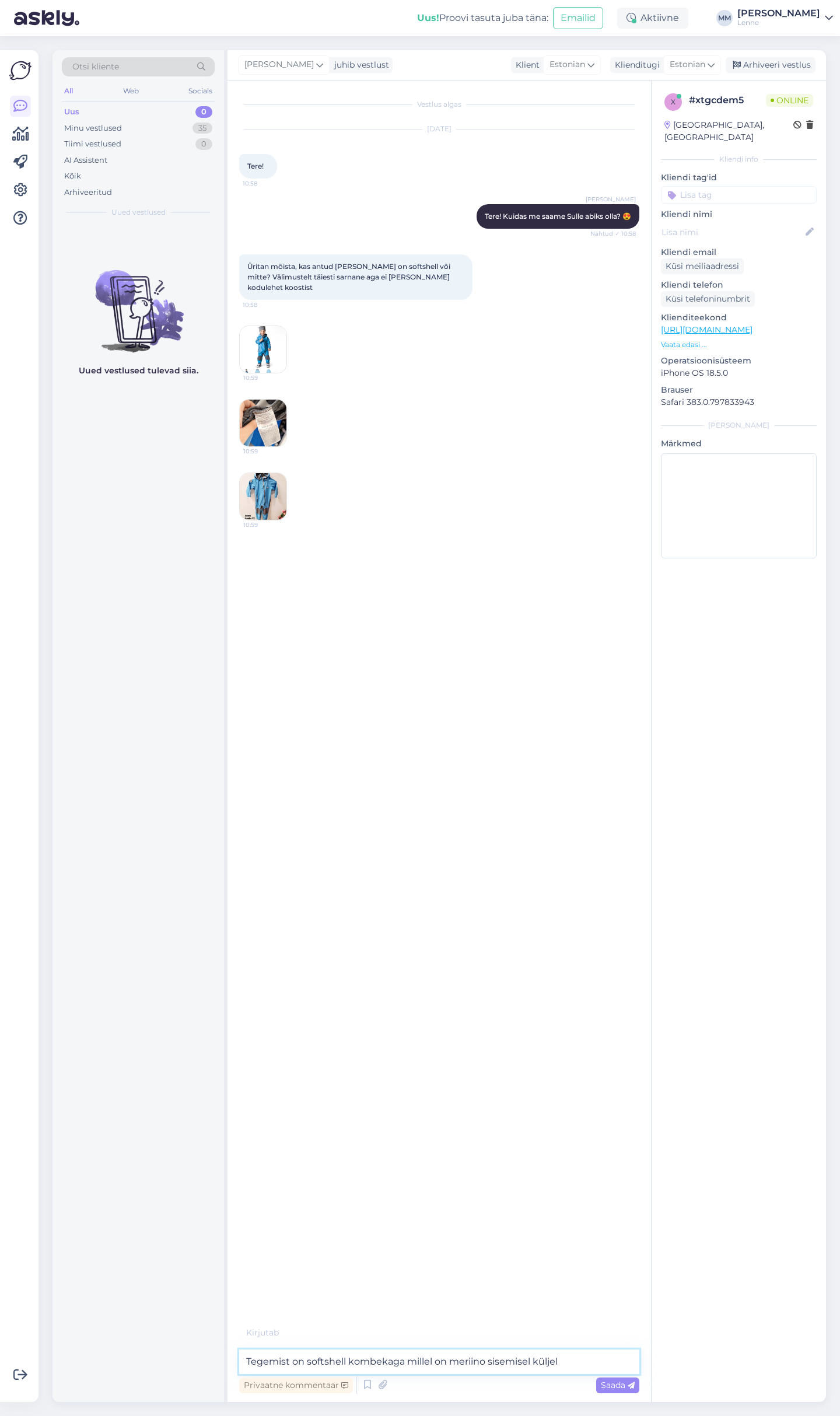
type textarea "Tegemist on softshell kombekaga millel on meriino sisemisel küljel."
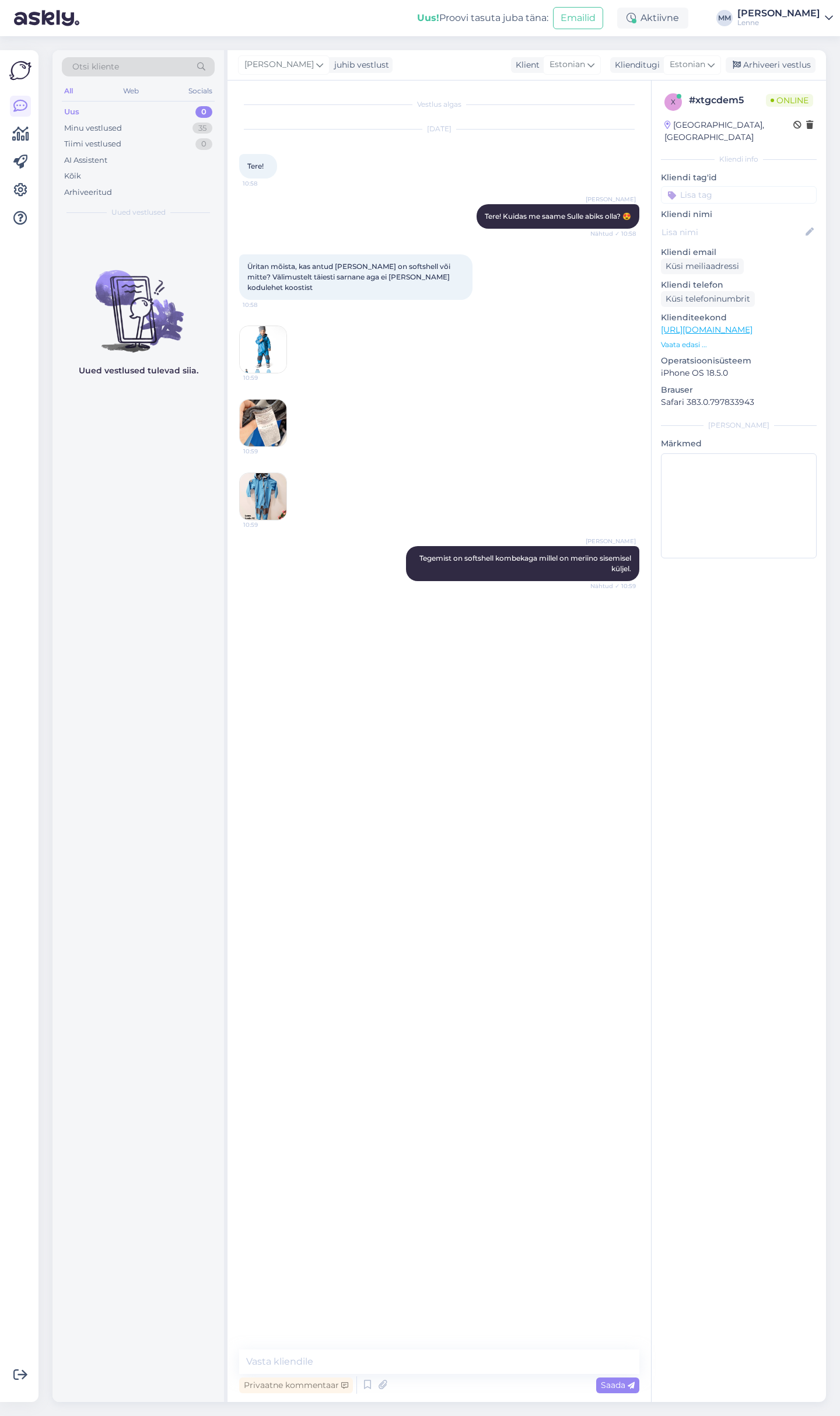
click at [256, 492] on img at bounding box center [263, 496] width 46 height 46
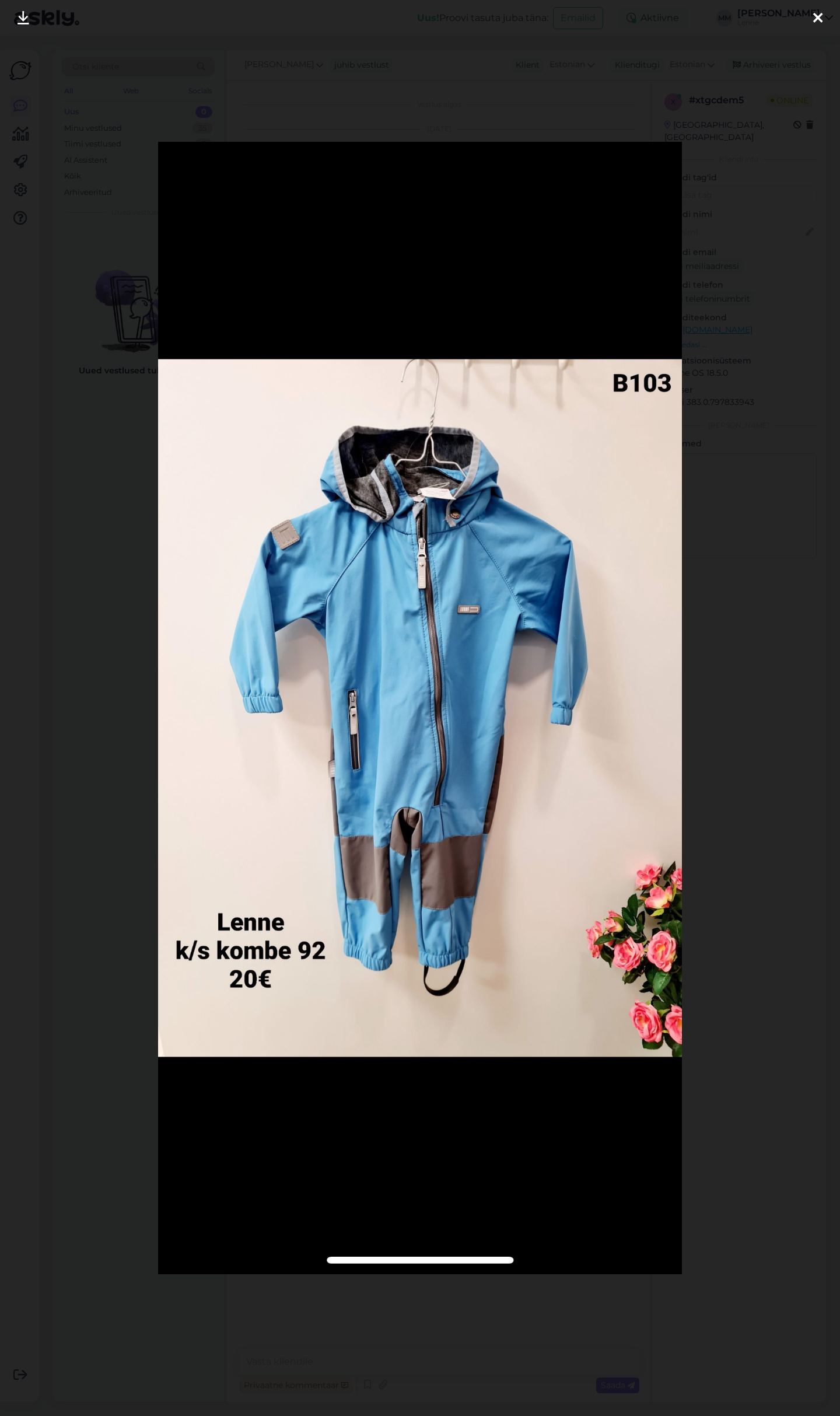
click at [827, 22] on div at bounding box center [818, 18] width 24 height 37
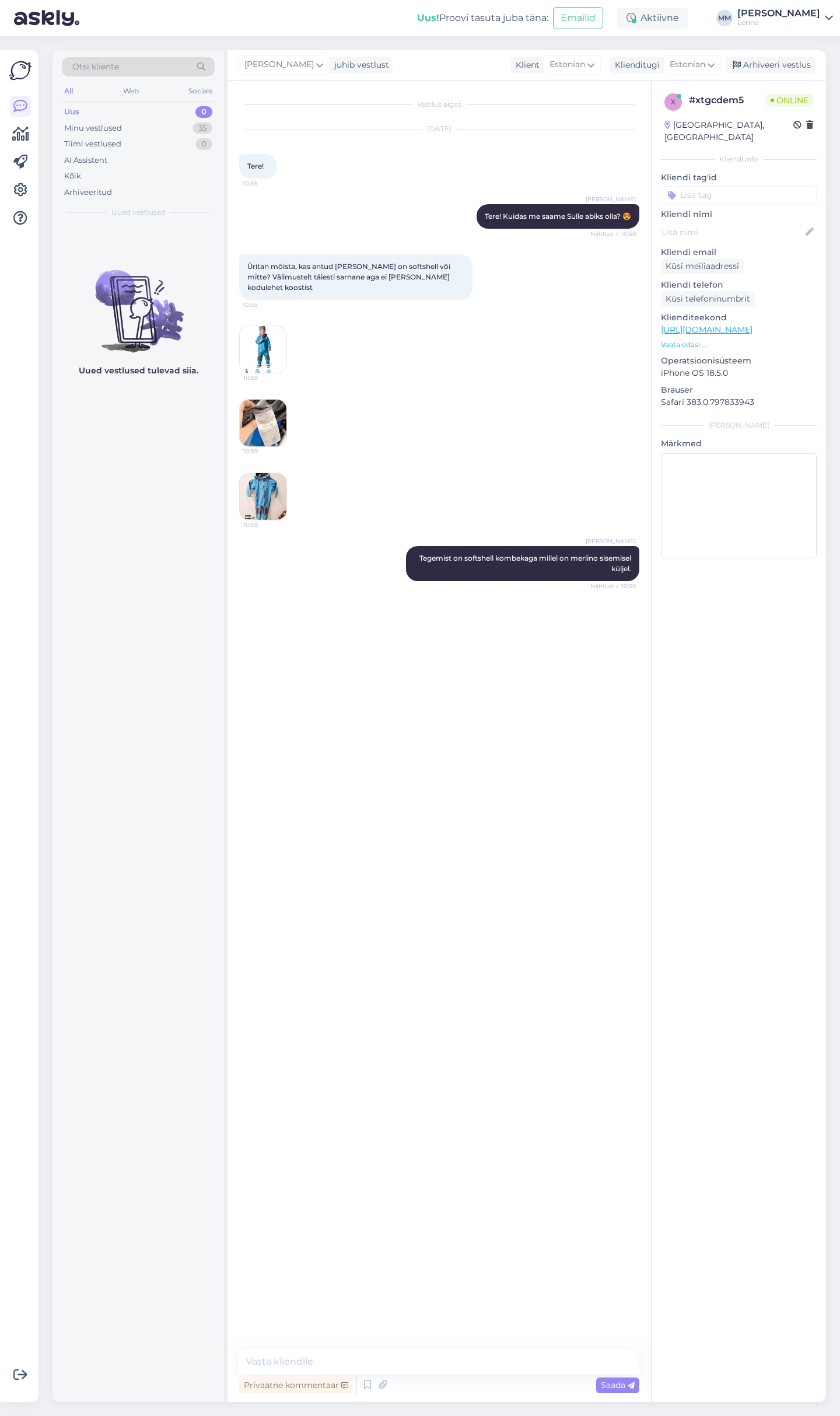
click at [248, 335] on img at bounding box center [263, 349] width 46 height 46
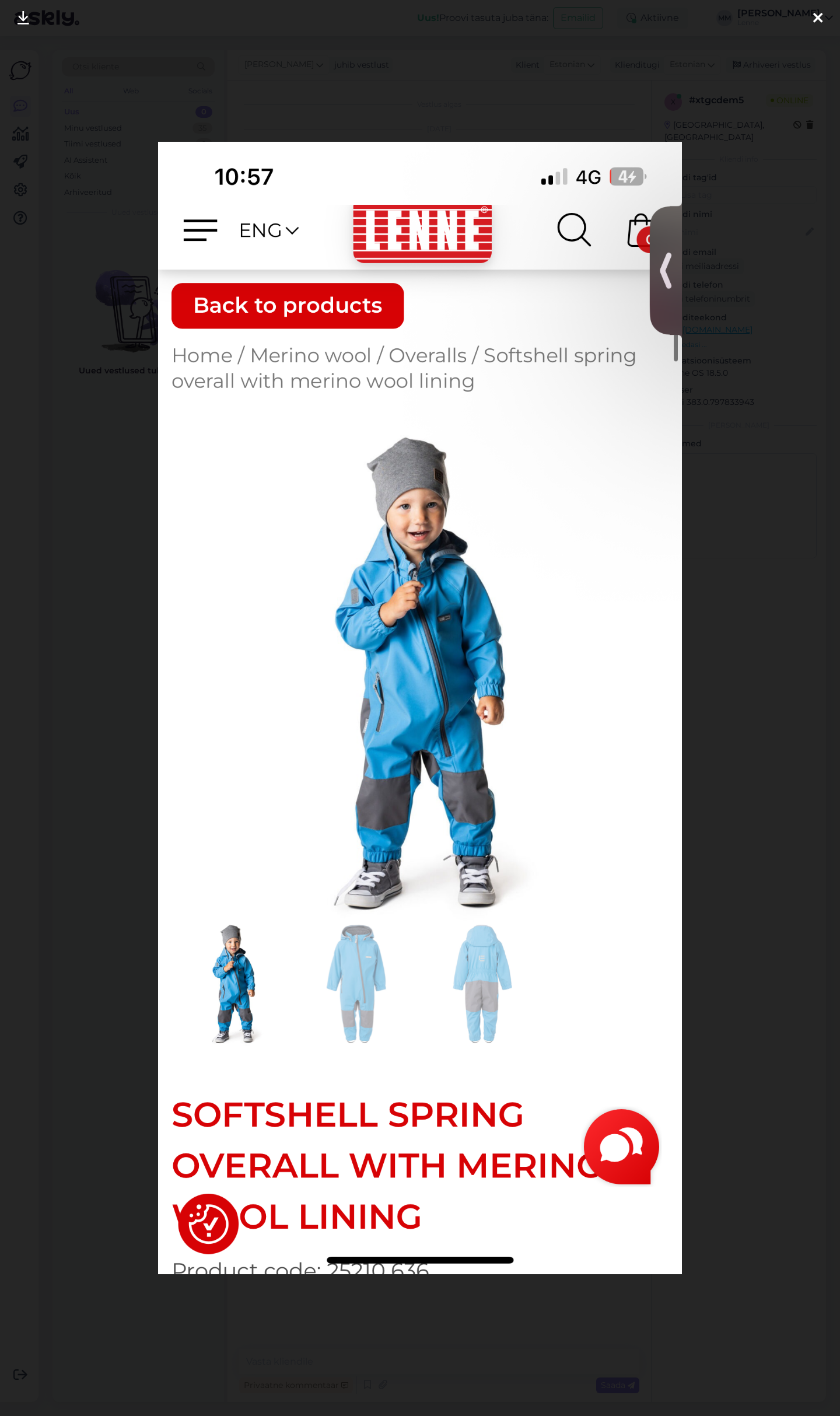
click at [813, 10] on div at bounding box center [818, 18] width 24 height 37
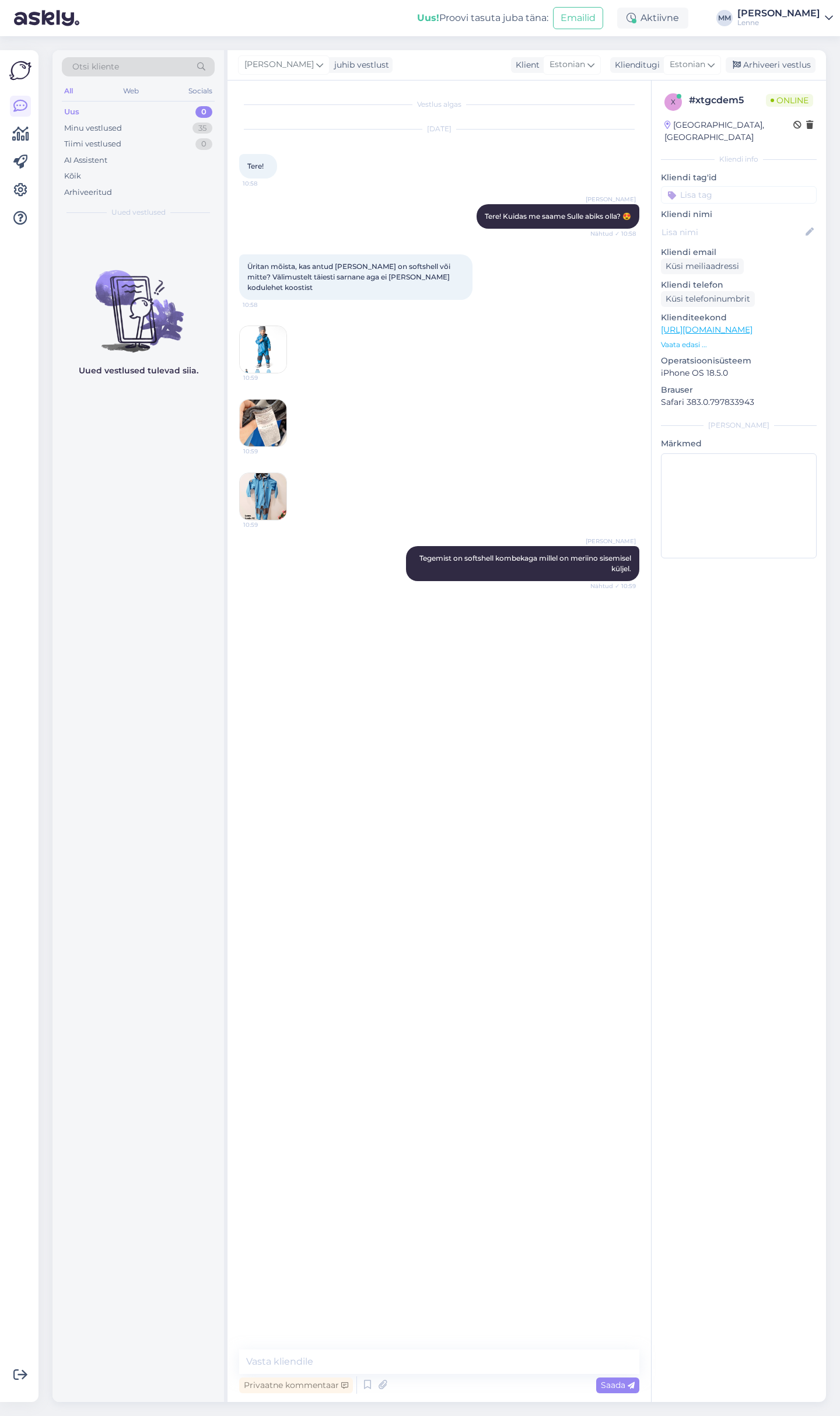
click at [731, 325] on link "https://lenne.ee/en/model/23207b-636/" at bounding box center [707, 329] width 92 height 10
click at [338, 1354] on textarea at bounding box center [439, 1362] width 400 height 25
paste textarea "https://lenne.ee/mudel/25210-636/"
type textarea "https://lenne.ee/mudel/25210-636/"
type textarea "Meriinosisuga softshell kombekas."
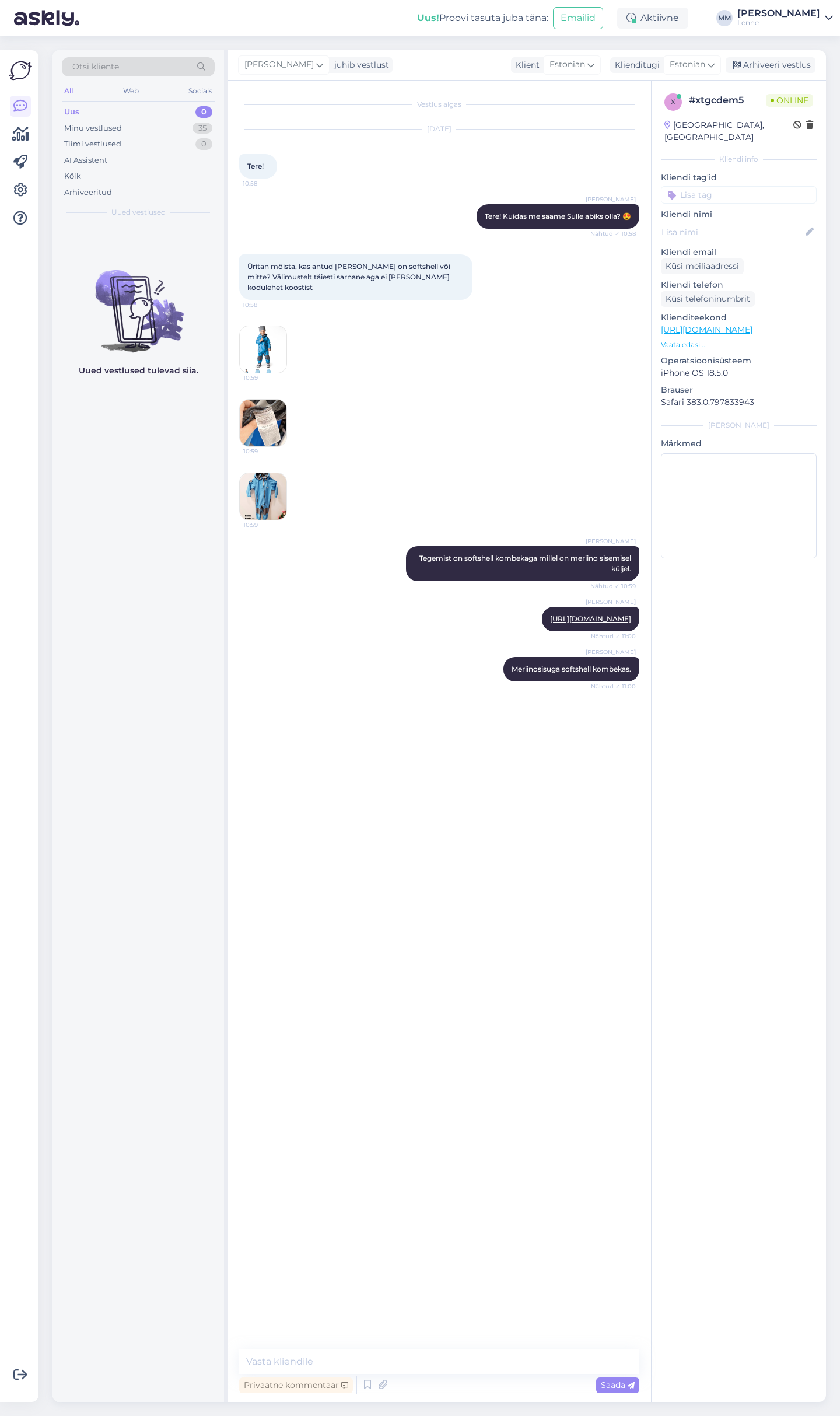
click at [264, 409] on img at bounding box center [263, 423] width 46 height 46
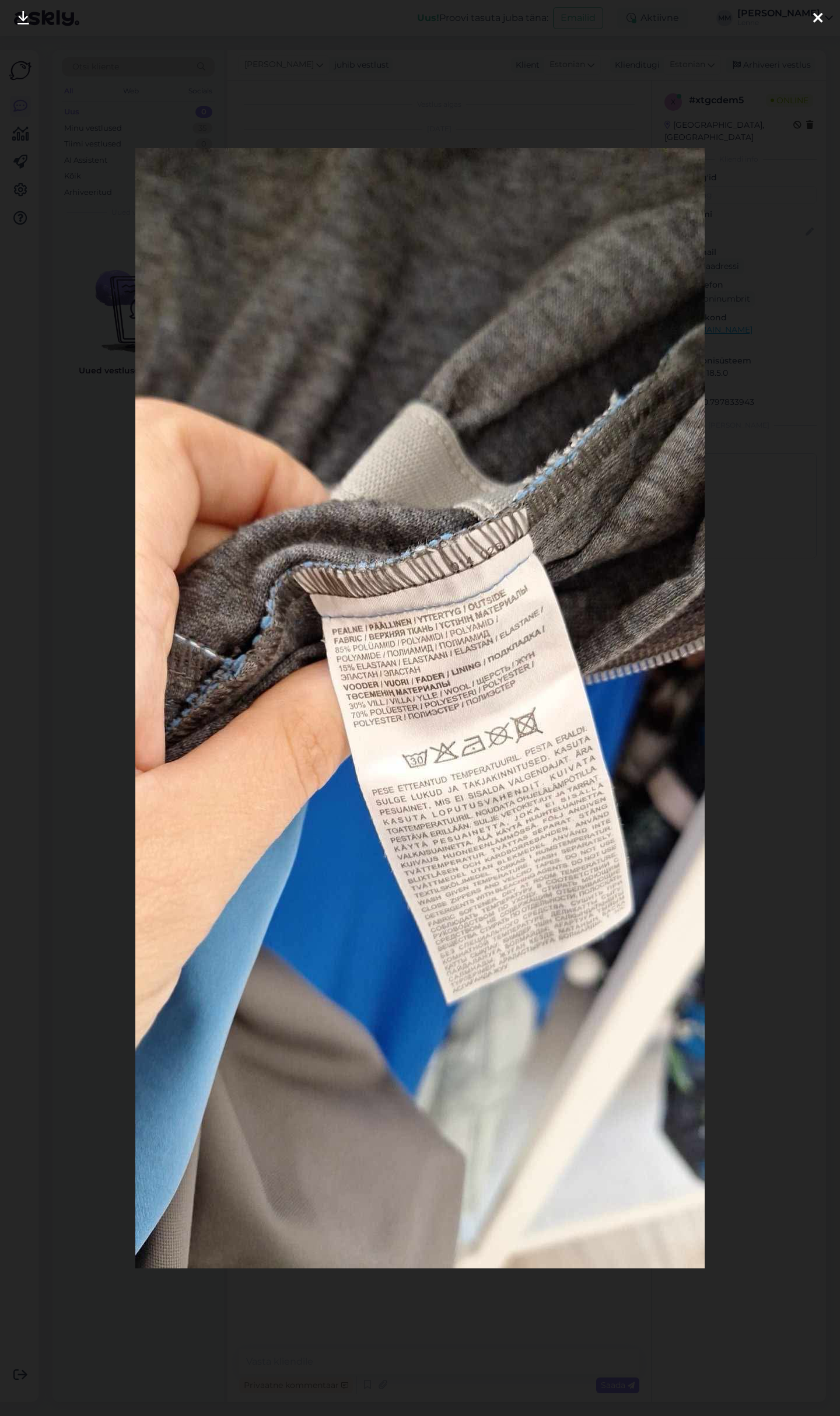
click at [815, 13] on icon at bounding box center [817, 18] width 9 height 15
